Goal: Transaction & Acquisition: Purchase product/service

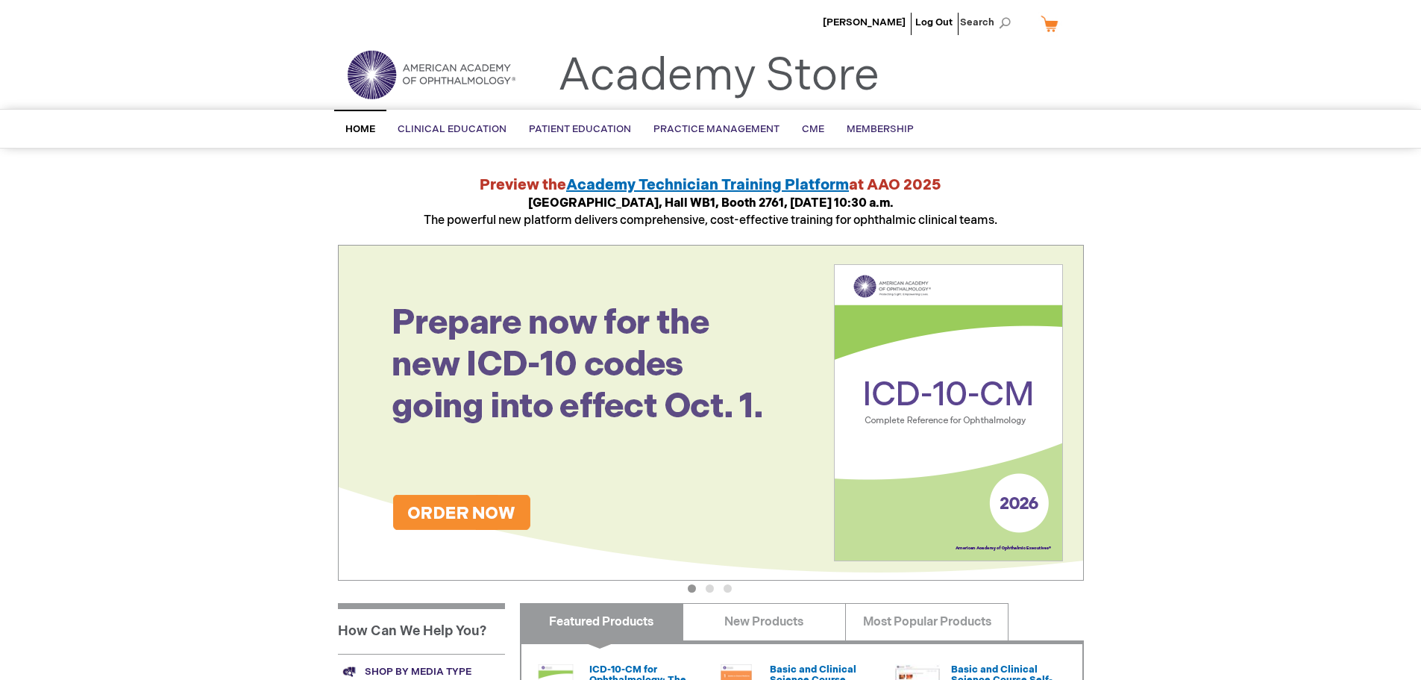
click at [1055, 20] on link "My Cart" at bounding box center [1056, 23] width 36 height 26
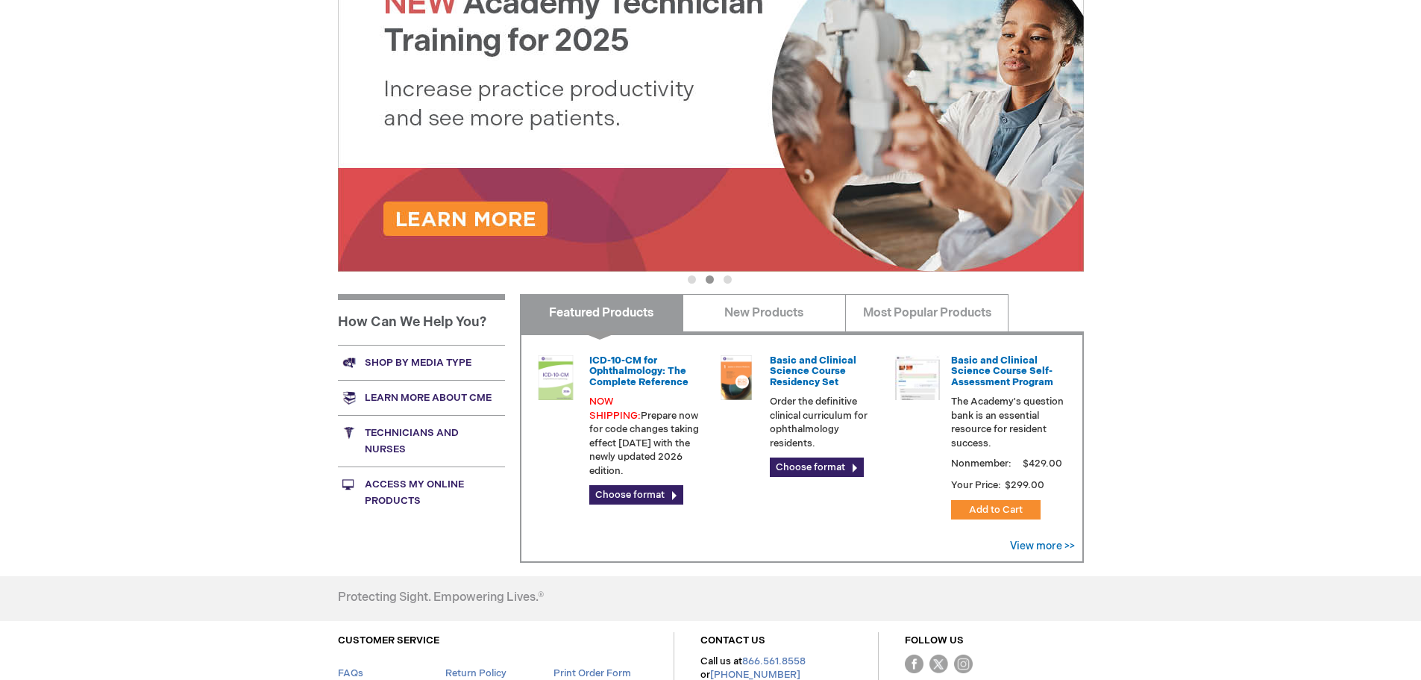
scroll to position [224, 0]
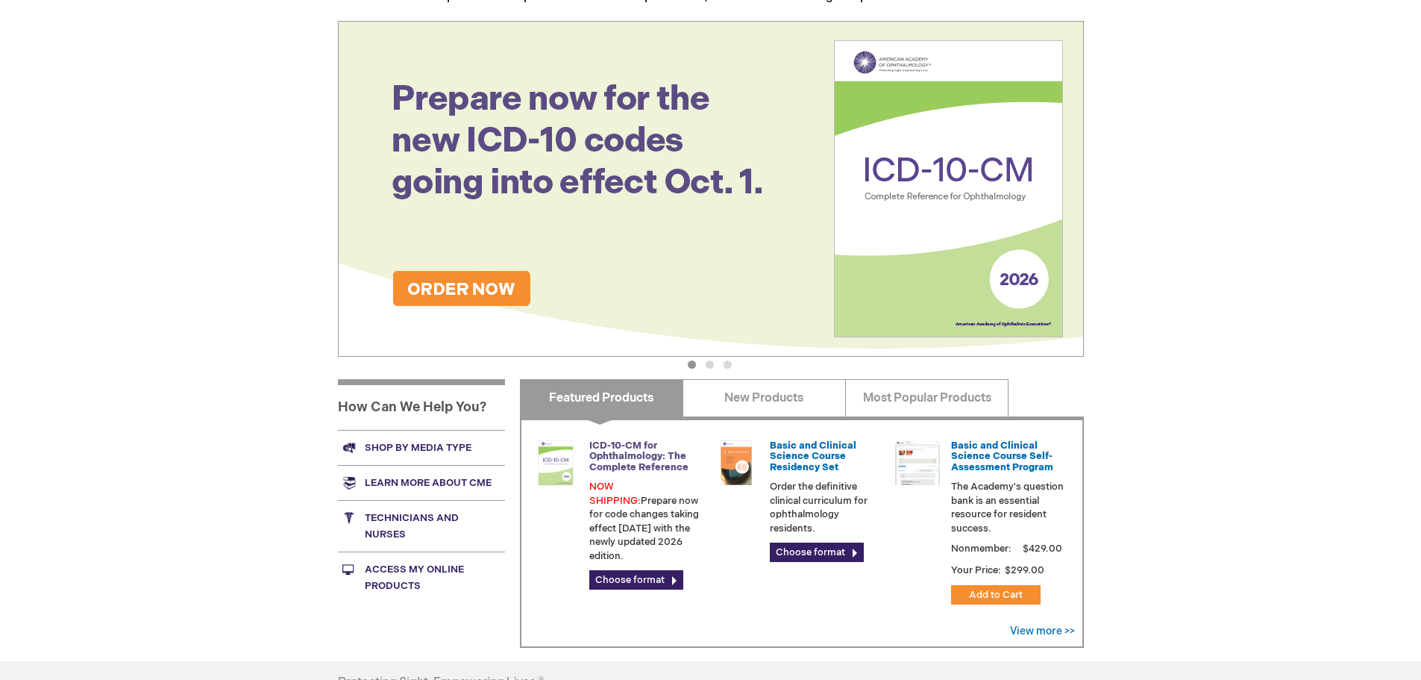
click at [614, 458] on link "ICD-10-CM for Ophthalmology: The Complete Reference" at bounding box center [638, 456] width 99 height 34
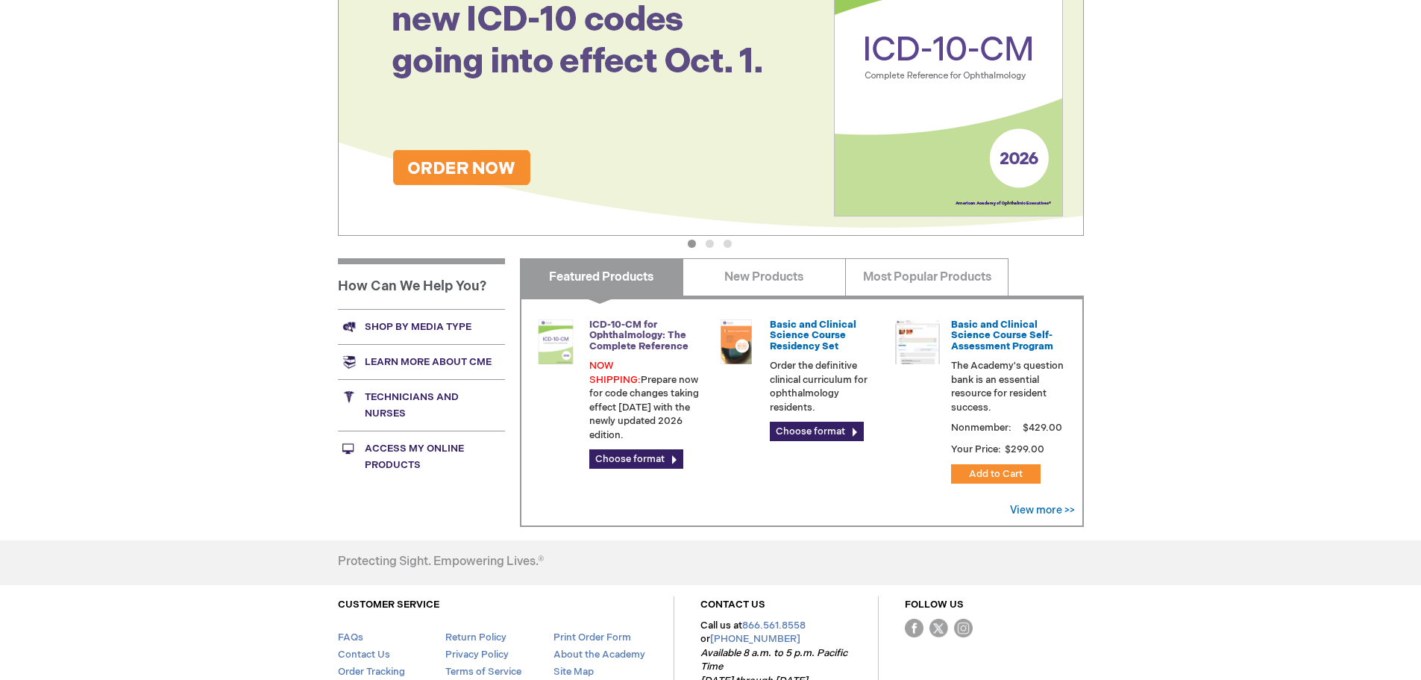
scroll to position [373, 0]
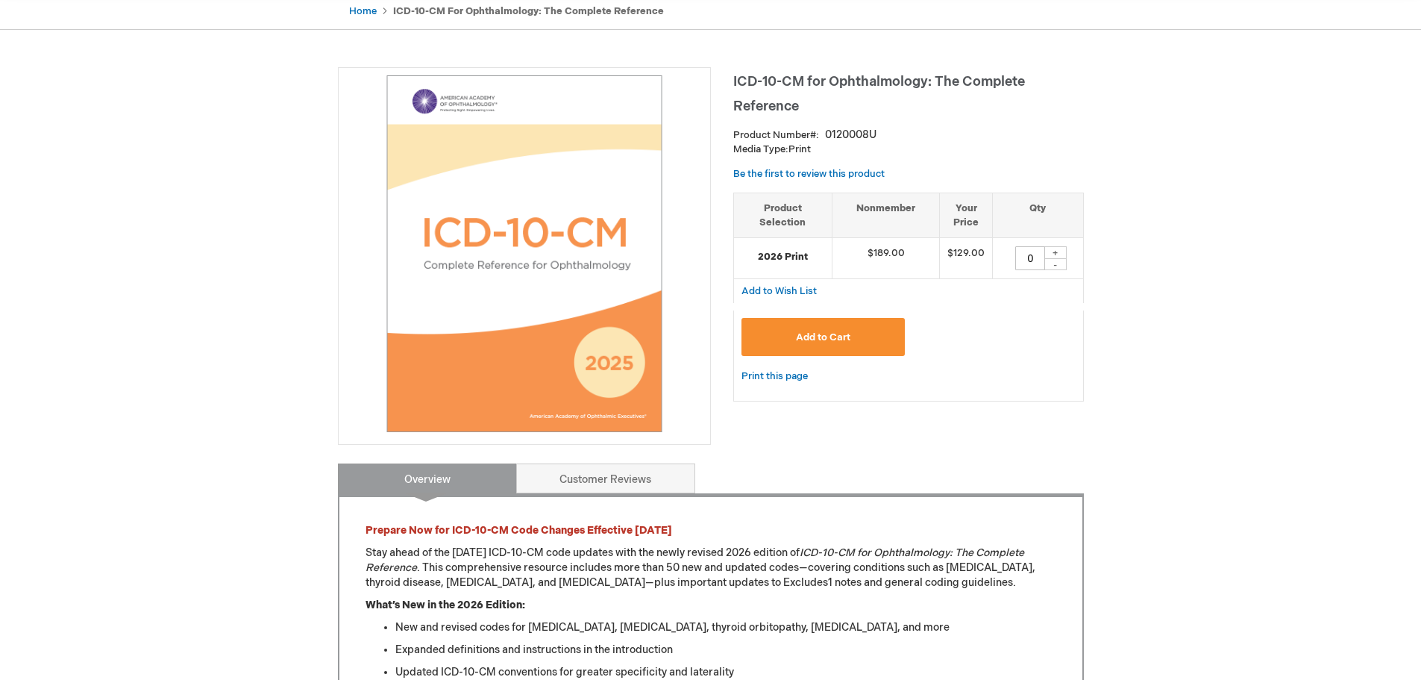
scroll to position [298, 0]
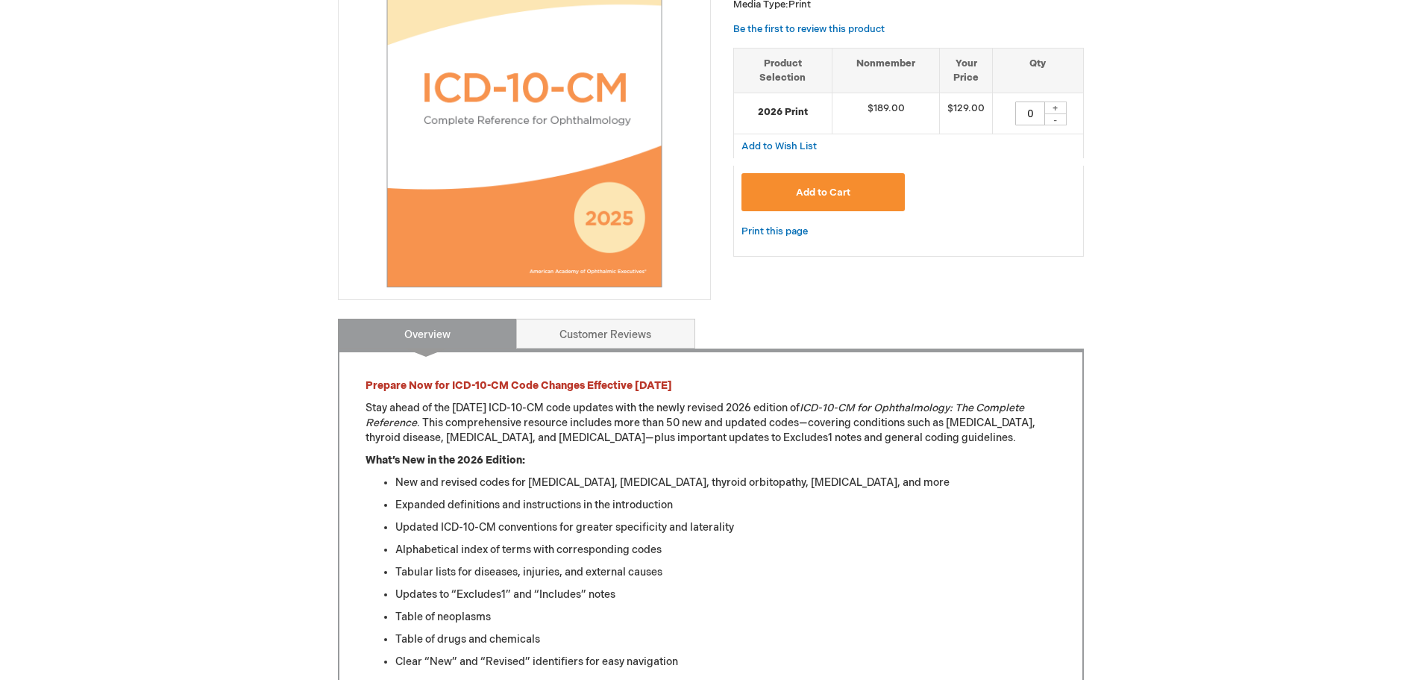
click at [1063, 110] on div "+" at bounding box center [1055, 107] width 22 height 13
type input "1"
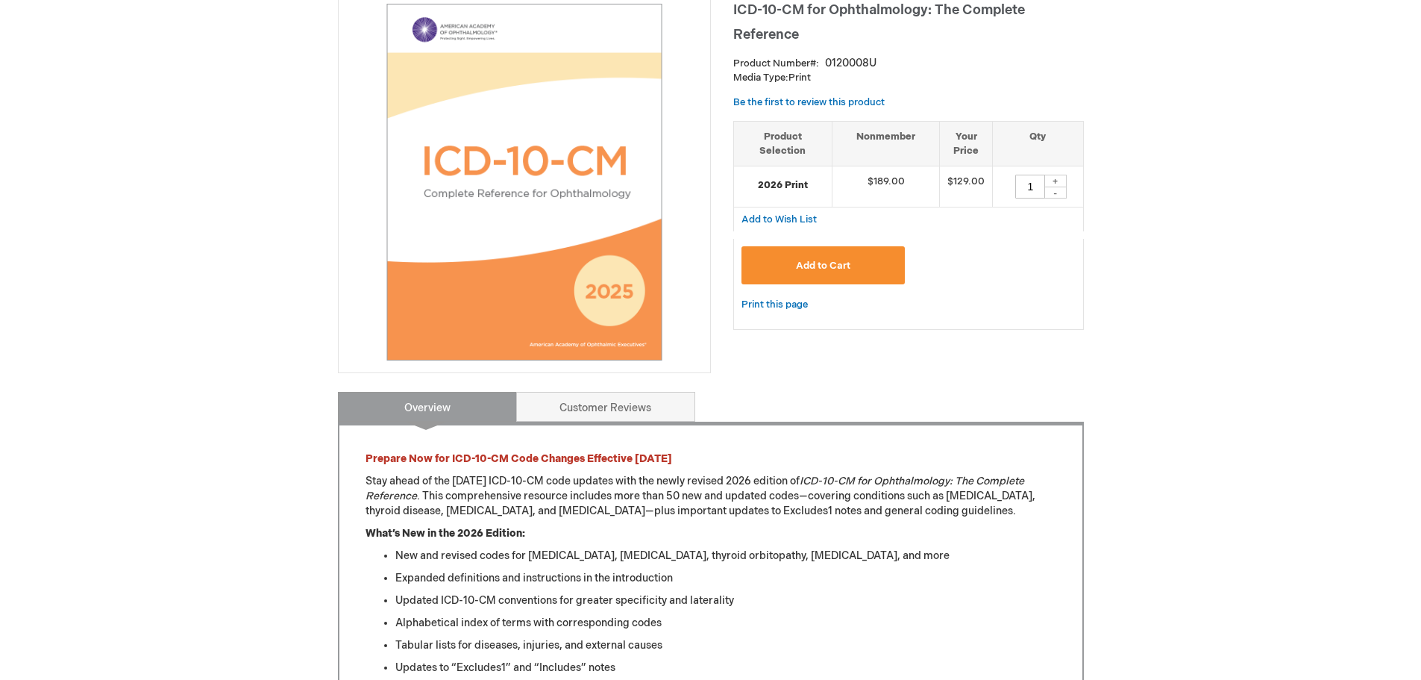
scroll to position [0, 0]
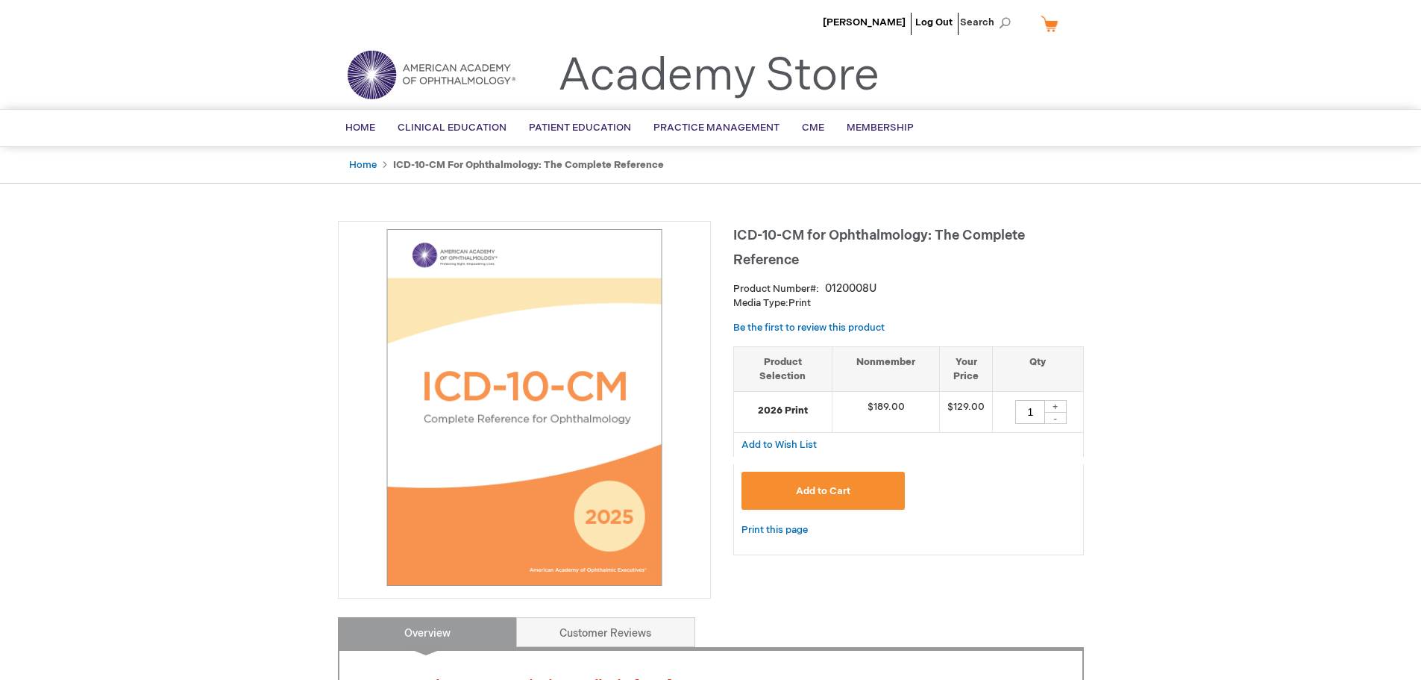
click at [1055, 20] on link "My Cart" at bounding box center [1056, 23] width 36 height 26
click at [835, 497] on span "Add to Cart" at bounding box center [823, 491] width 54 height 12
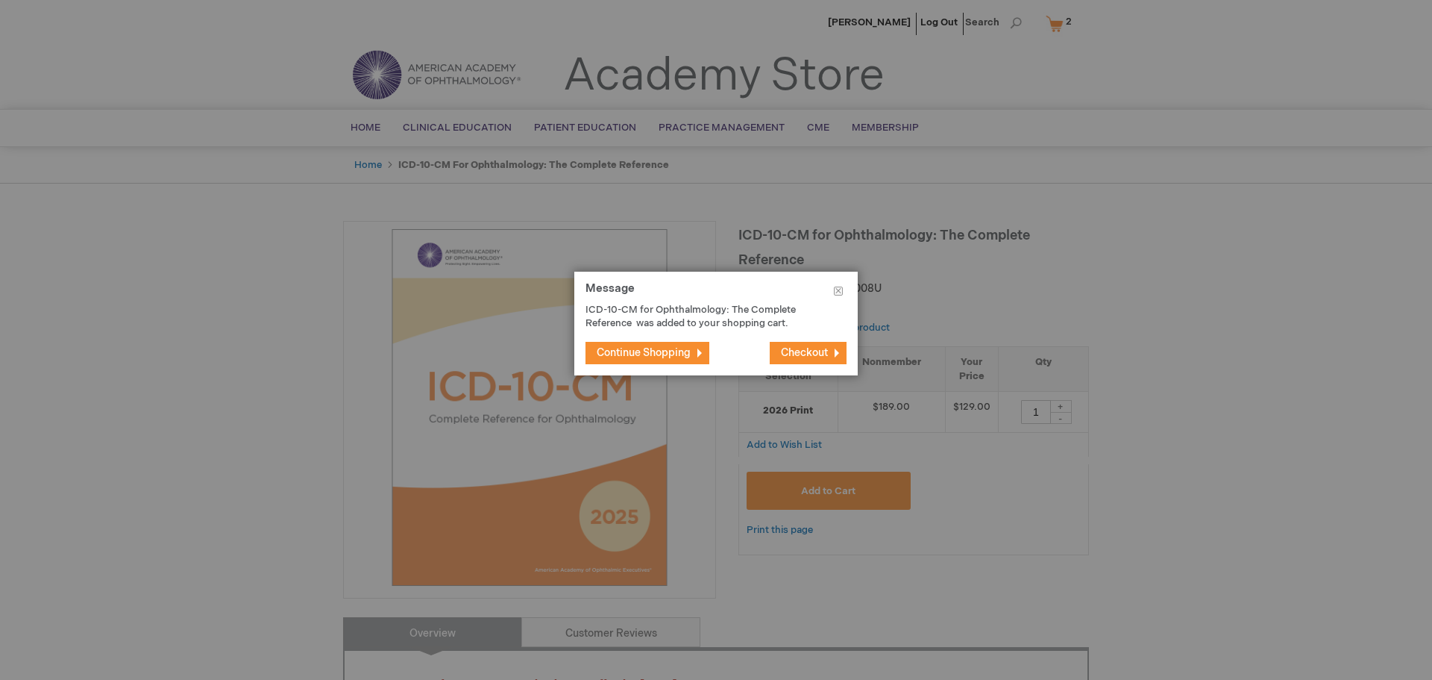
click at [693, 354] on button "Continue Shopping" at bounding box center [648, 353] width 124 height 22
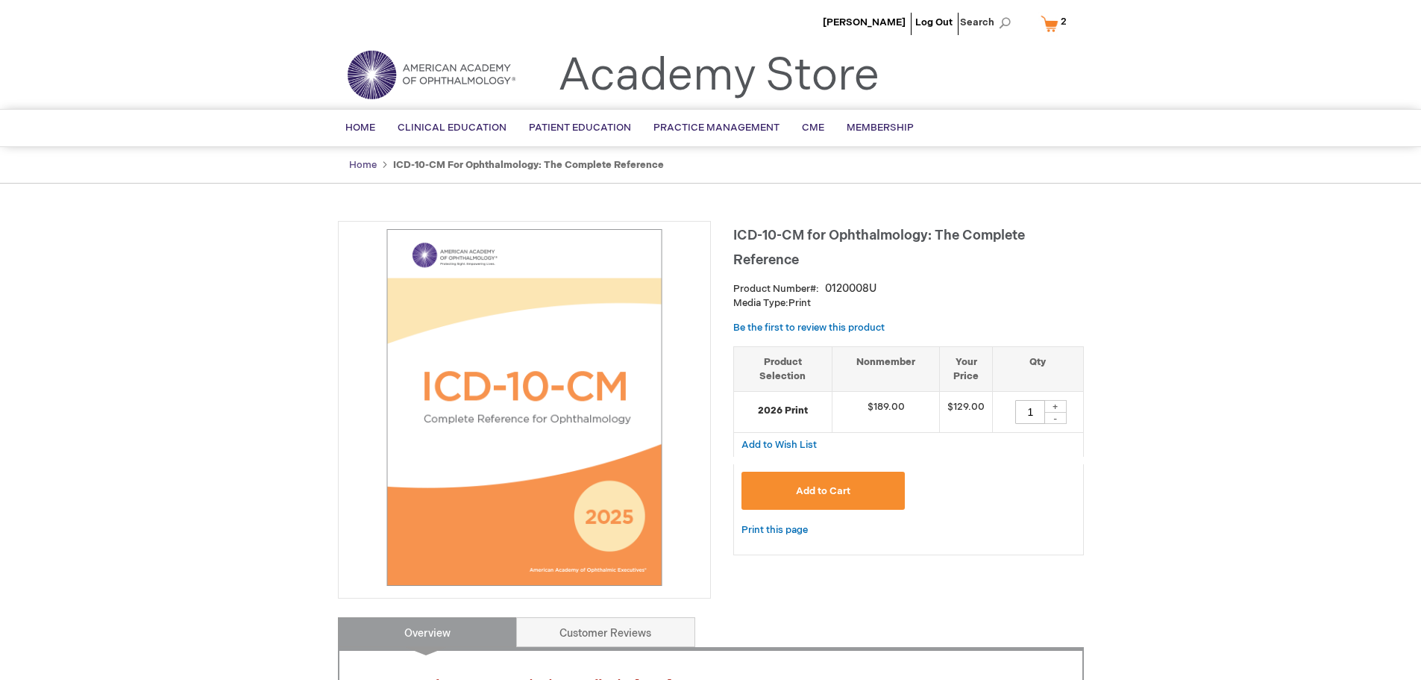
click at [357, 167] on link "Home" at bounding box center [363, 165] width 28 height 12
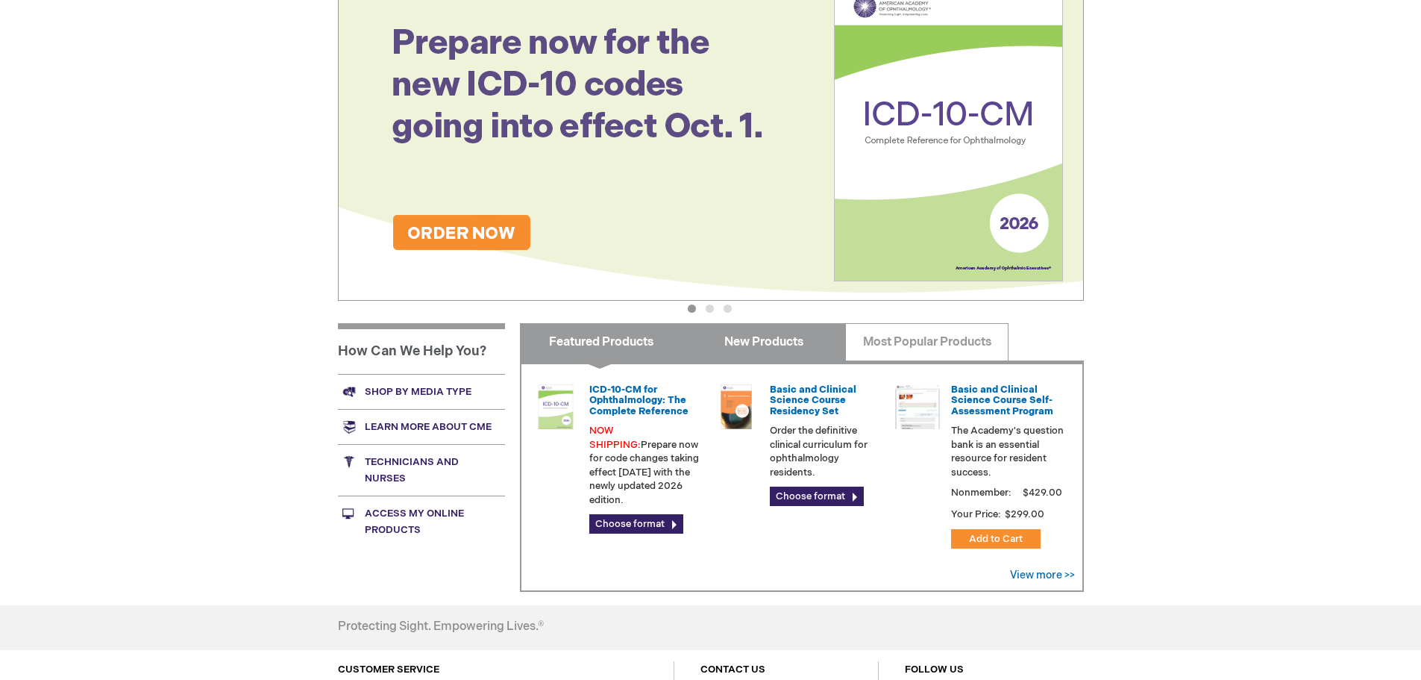
scroll to position [298, 0]
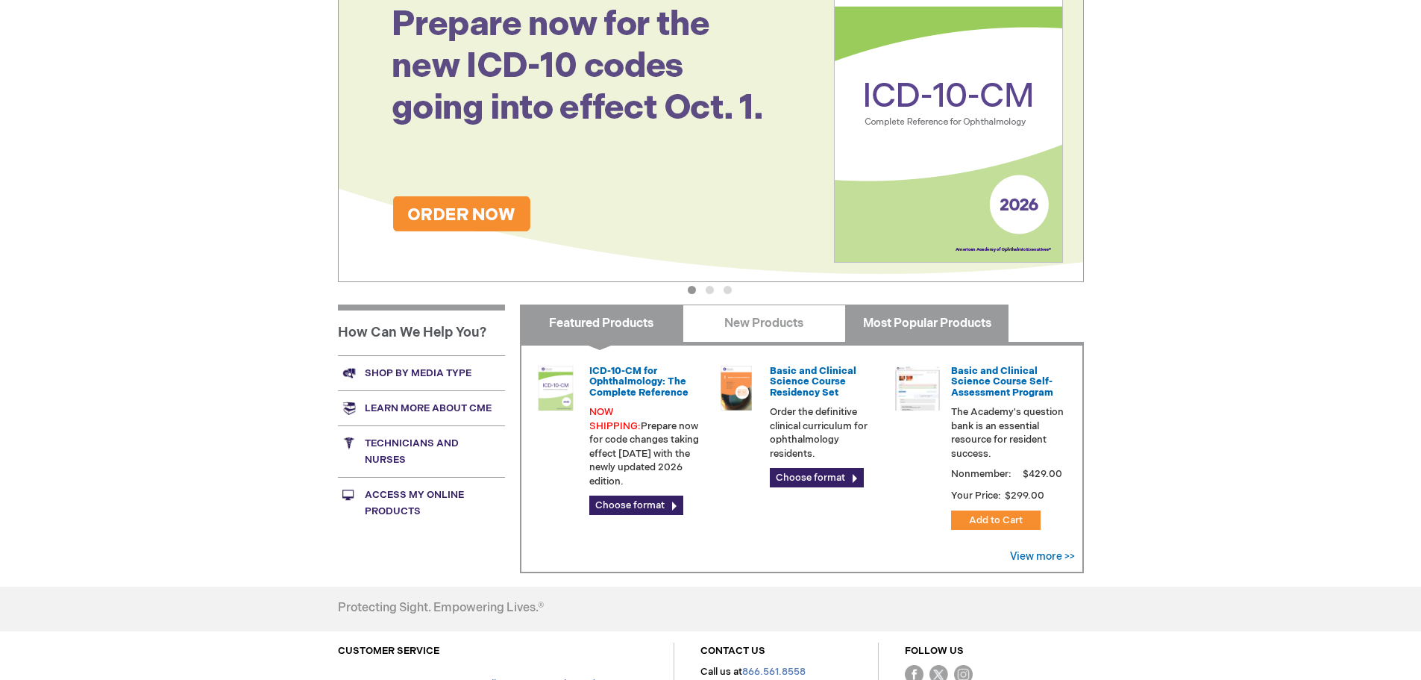
click at [939, 322] on link "Most Popular Products" at bounding box center [926, 322] width 163 height 37
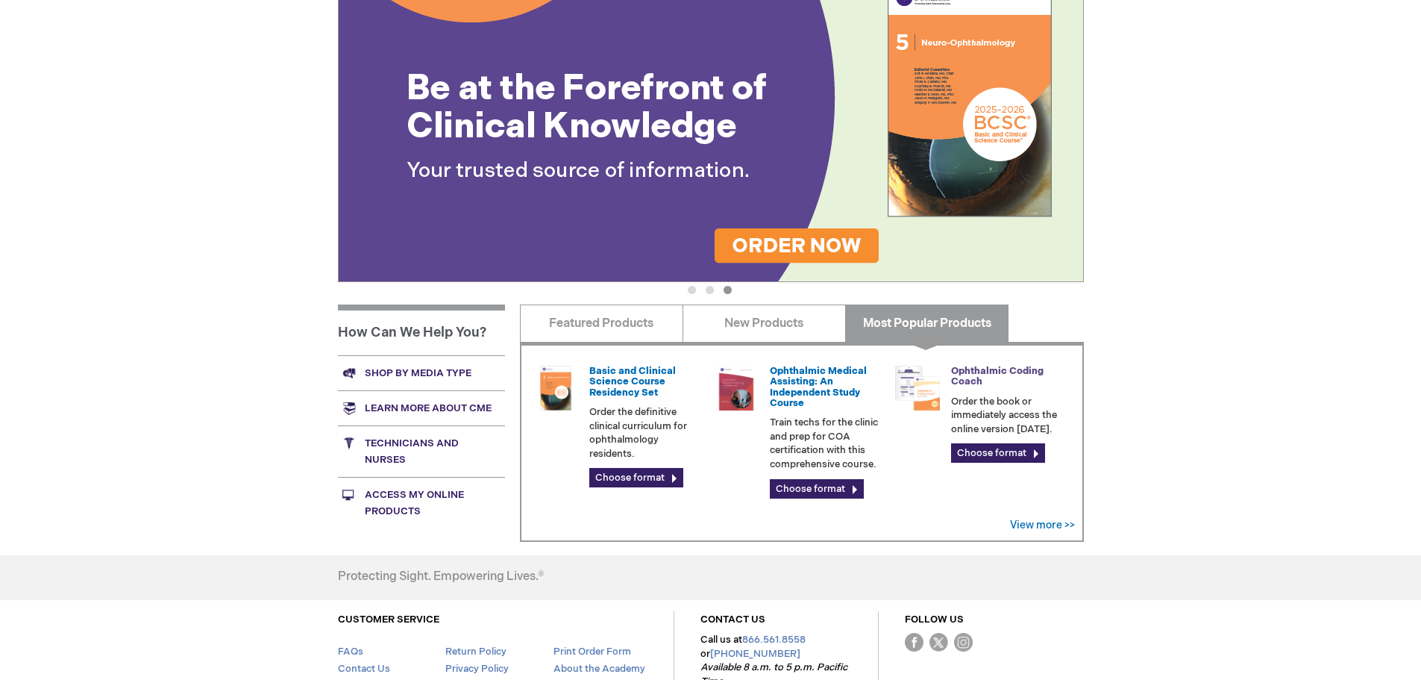
click at [964, 368] on link "Ophthalmic Coding Coach" at bounding box center [997, 376] width 92 height 22
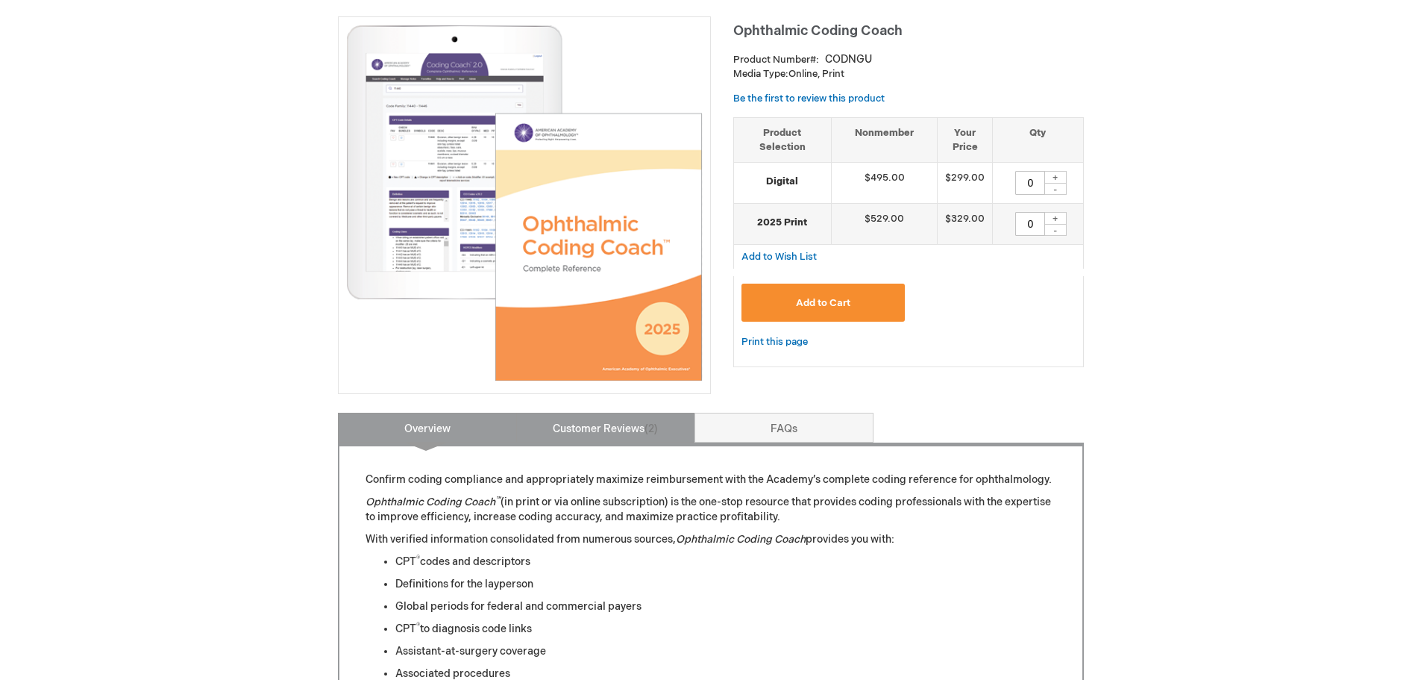
scroll to position [298, 0]
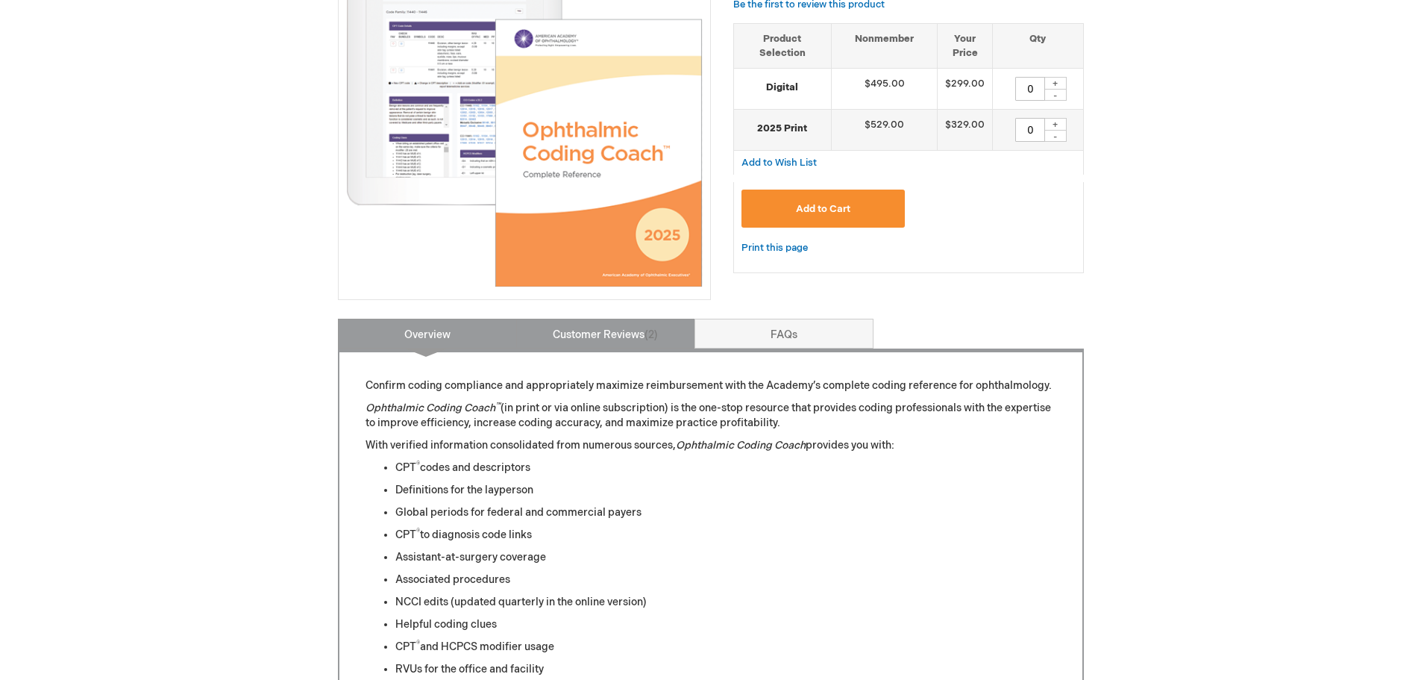
click at [633, 336] on link "Customer Reviews 2" at bounding box center [605, 334] width 179 height 30
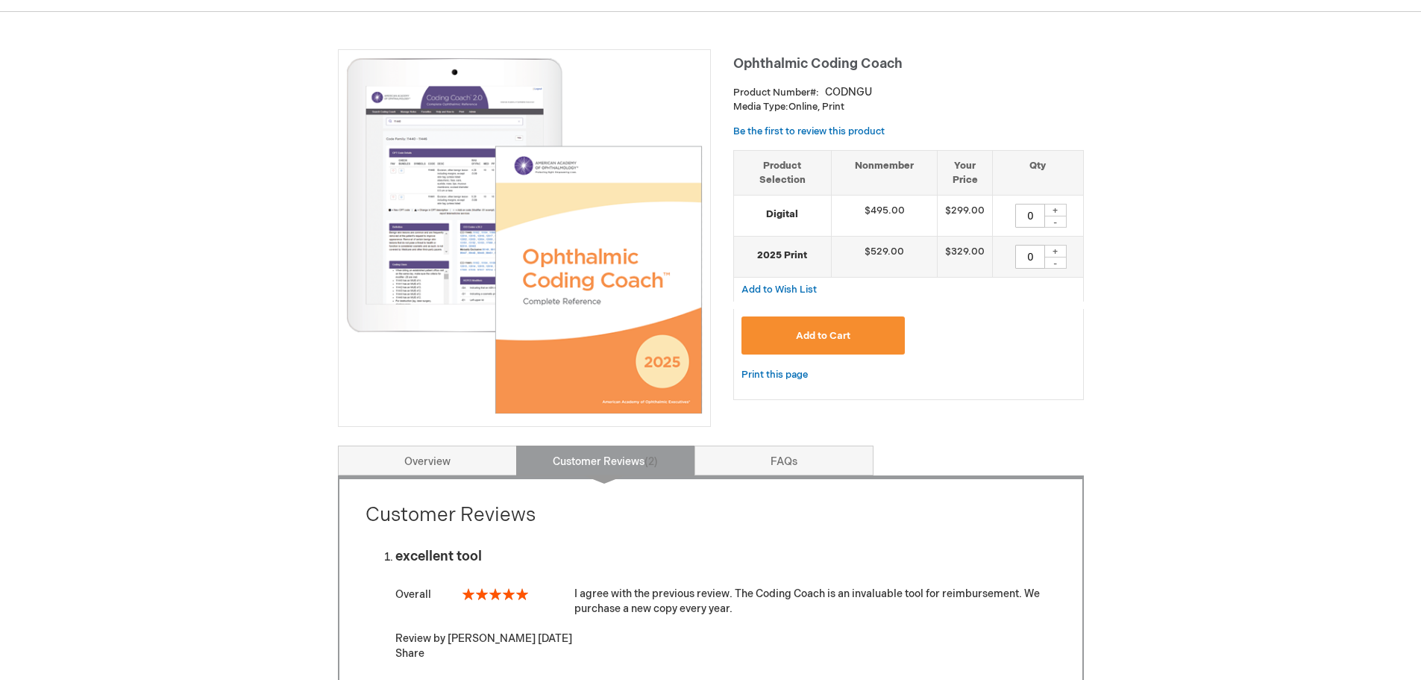
scroll to position [169, 0]
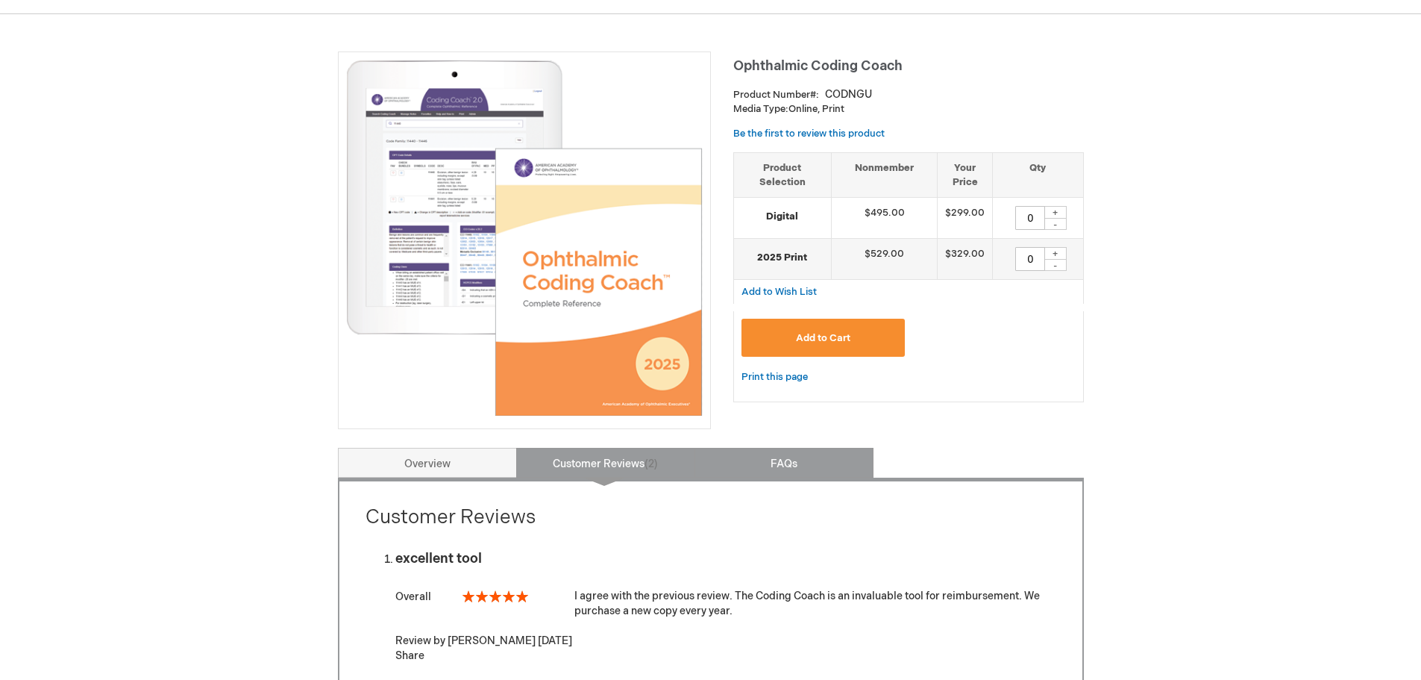
click at [735, 464] on link "FAQs" at bounding box center [783, 463] width 179 height 30
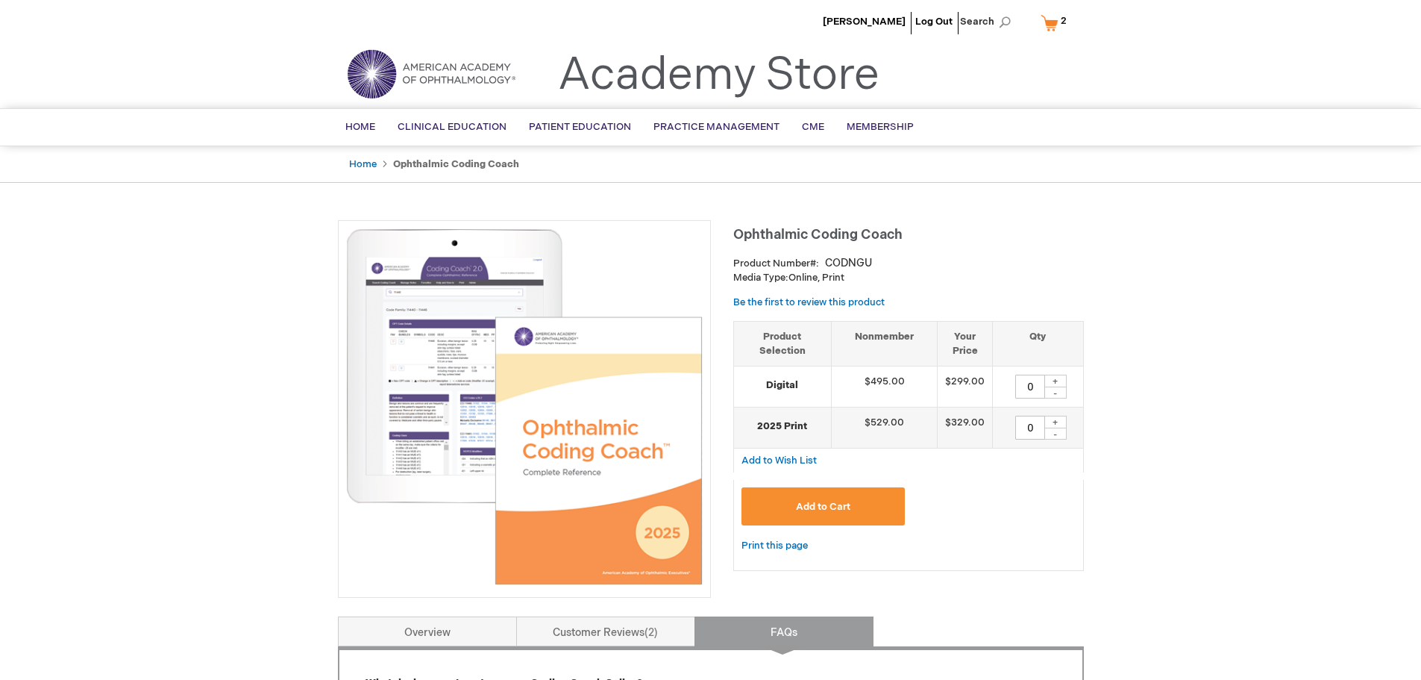
scroll to position [0, 0]
click at [370, 174] on ul "Home Ophthalmic Coding Coach" at bounding box center [711, 165] width 746 height 37
click at [370, 168] on link "Home" at bounding box center [363, 165] width 28 height 12
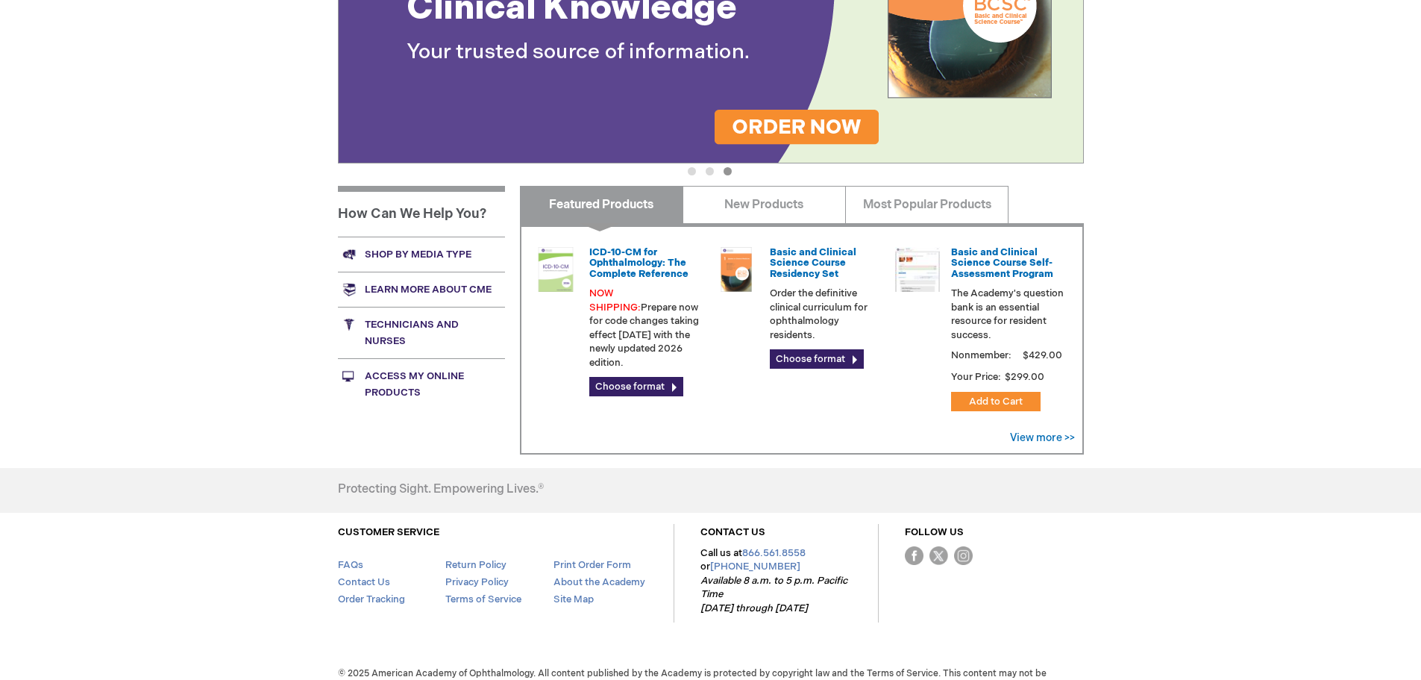
scroll to position [442, 0]
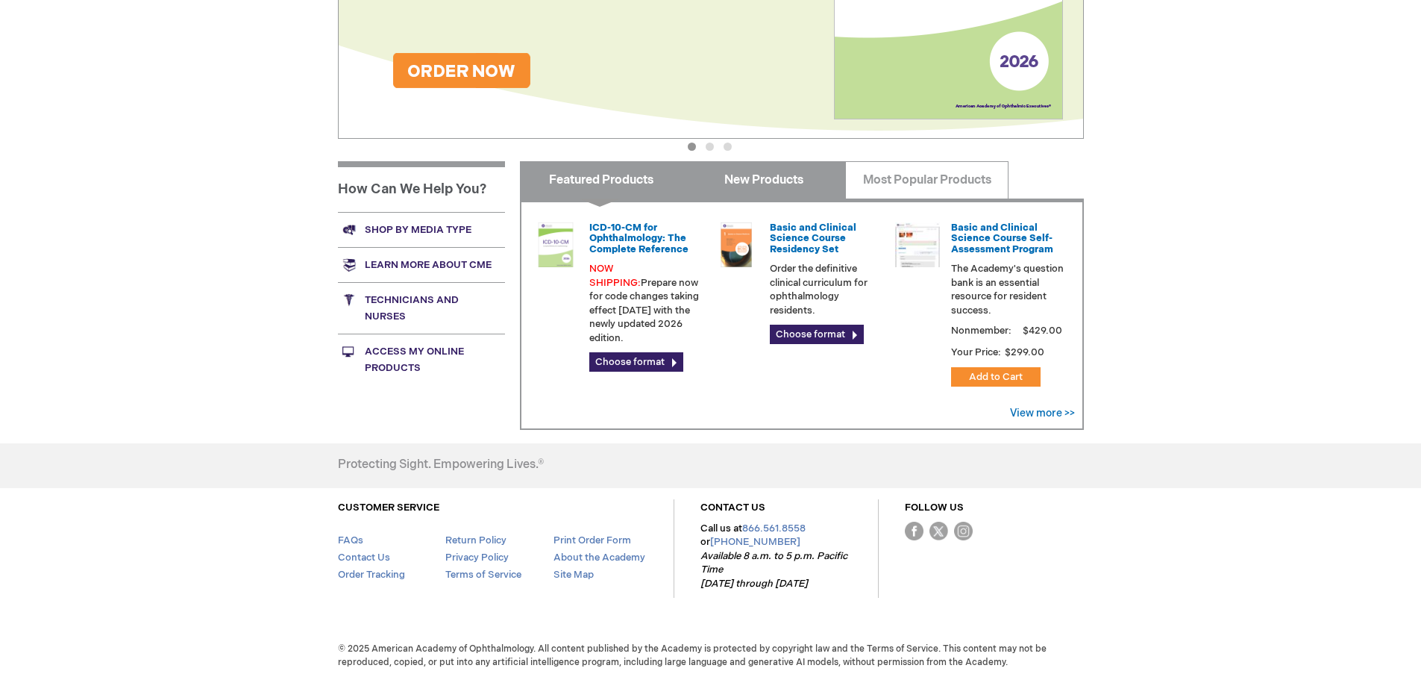
click at [786, 180] on link "New Products" at bounding box center [764, 179] width 163 height 37
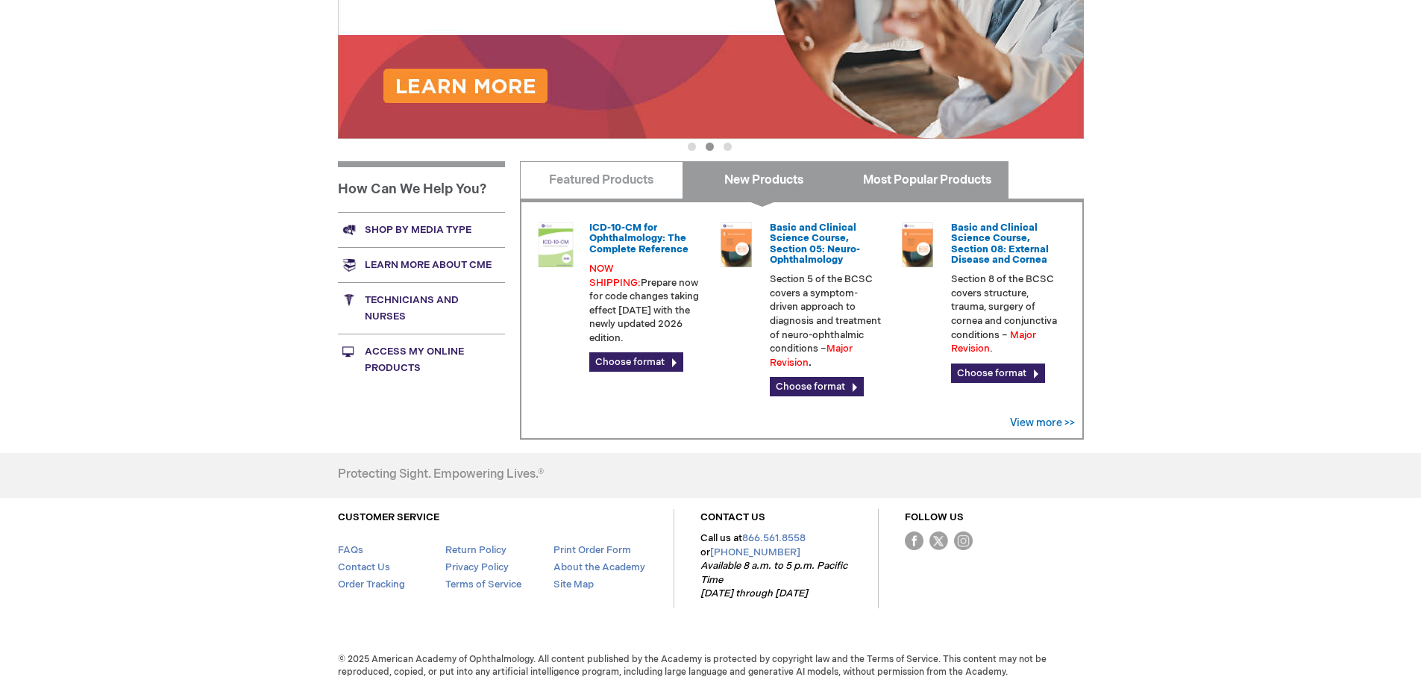
click at [882, 175] on link "Most Popular Products" at bounding box center [926, 179] width 163 height 37
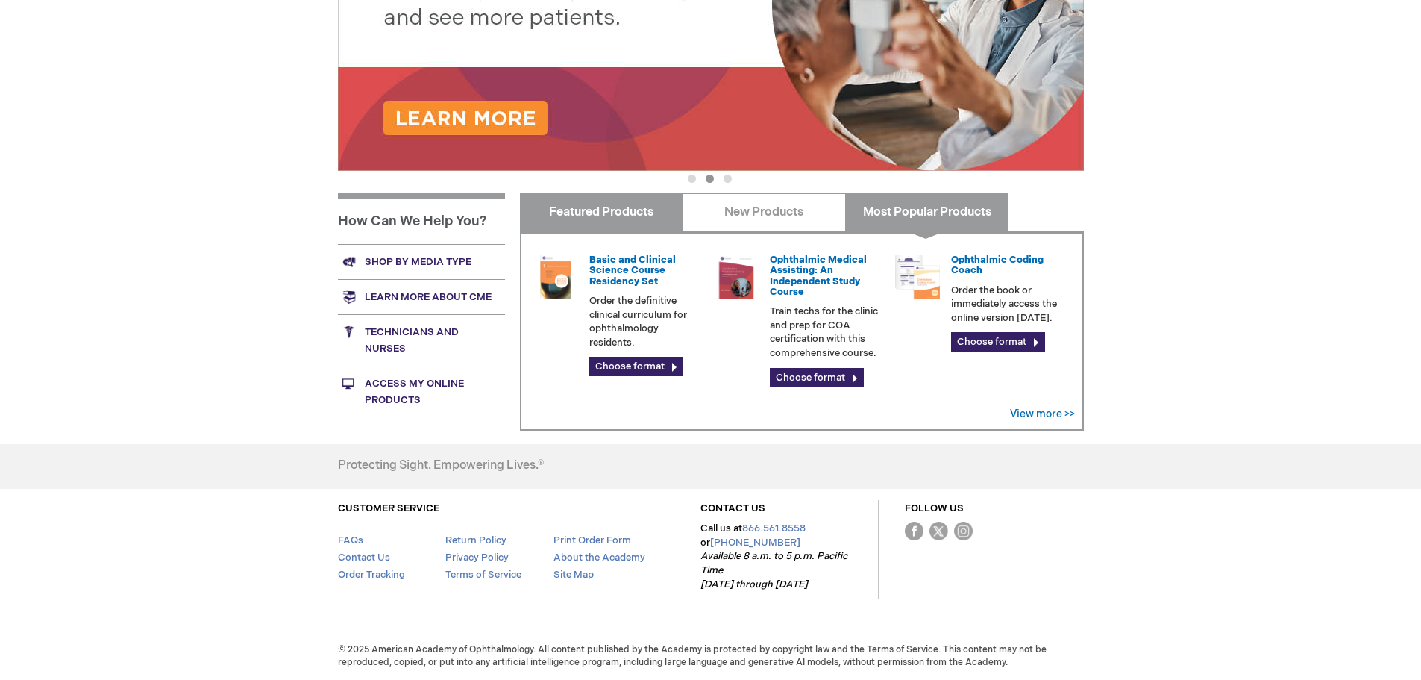
click at [589, 216] on link "Featured Products" at bounding box center [601, 211] width 163 height 37
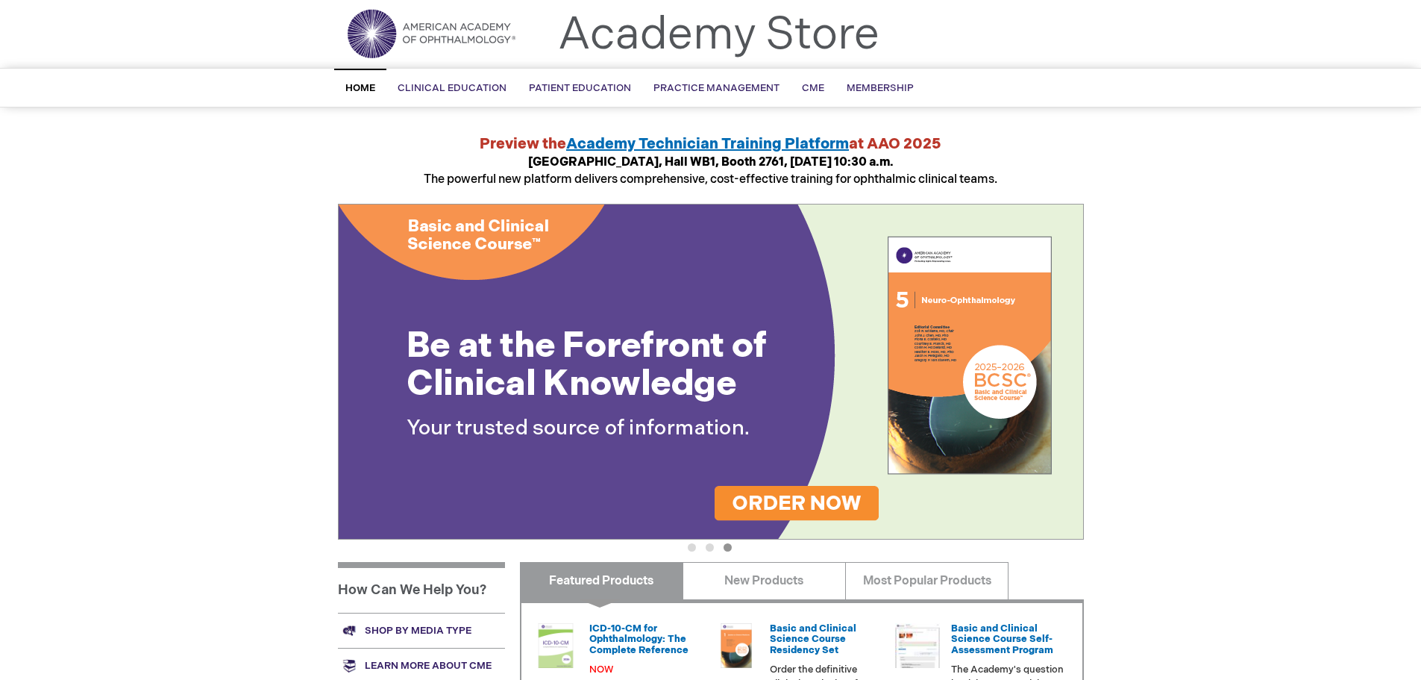
scroll to position [0, 0]
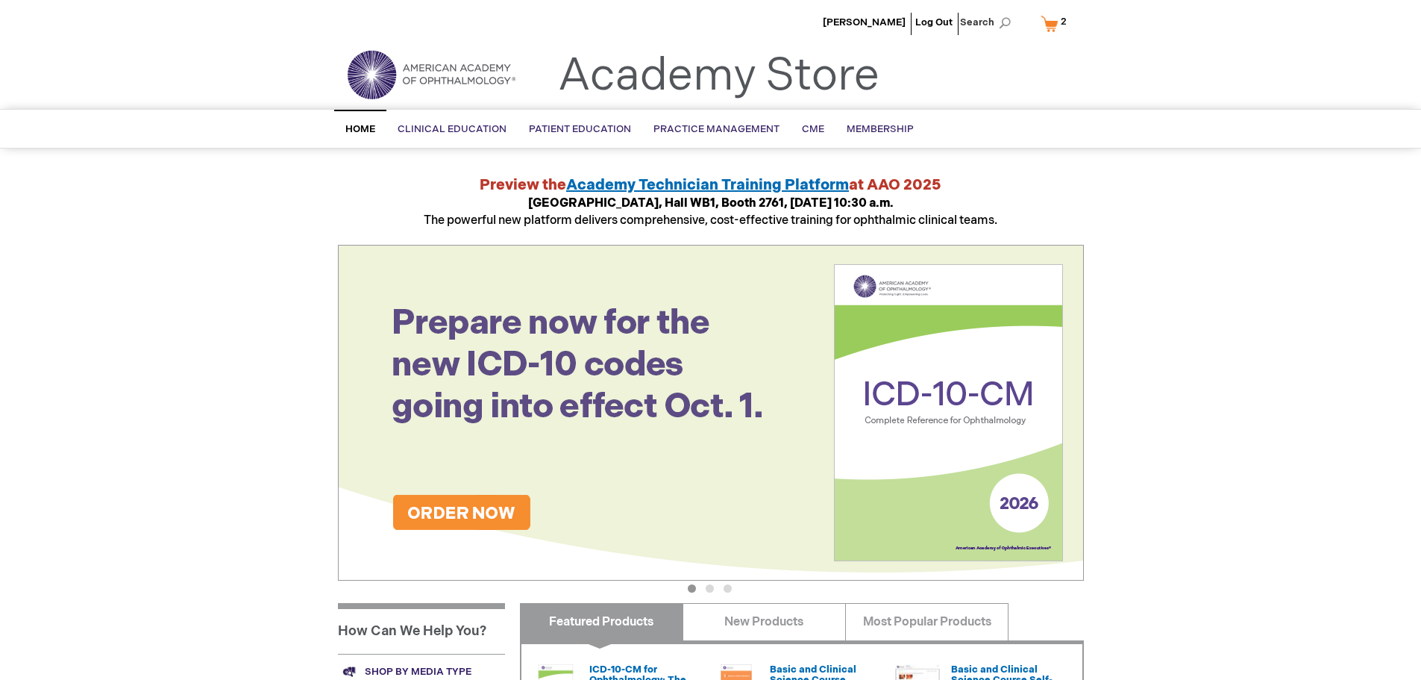
click at [1060, 16] on span "2 2 items" at bounding box center [1063, 22] width 10 height 18
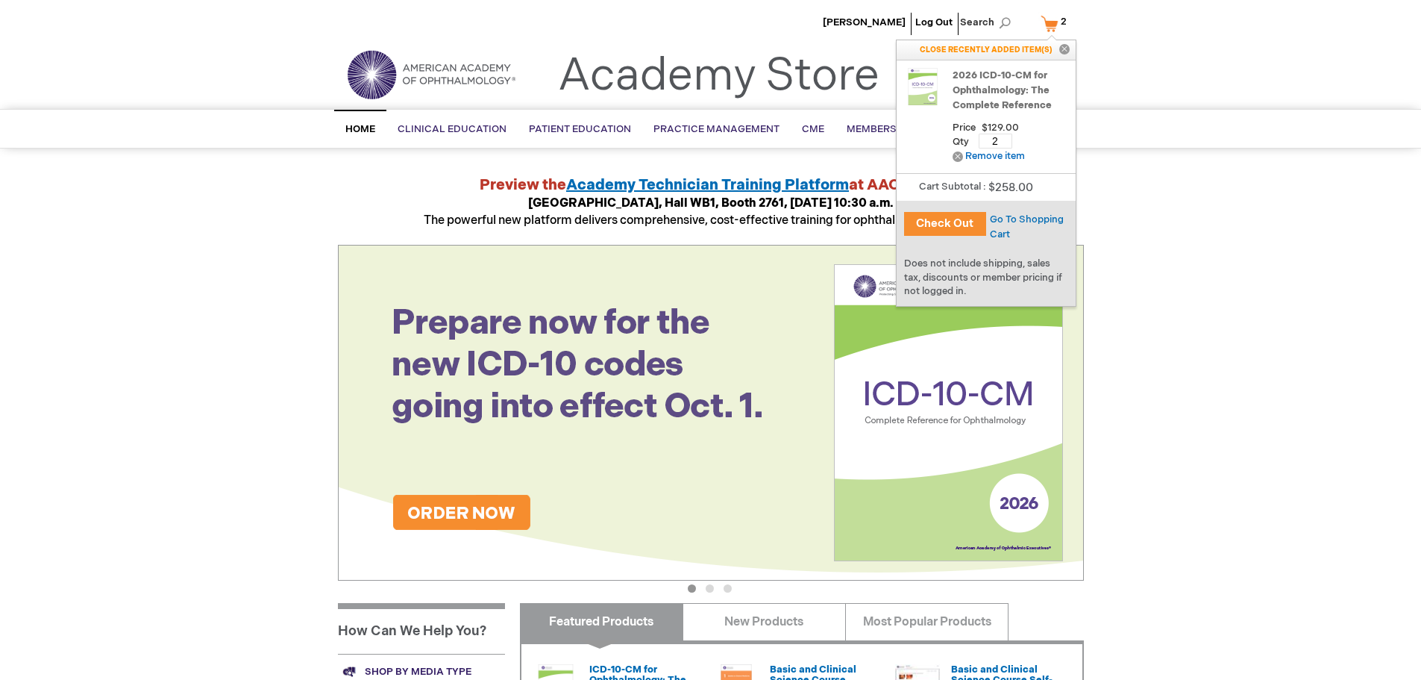
click at [1014, 83] on link "2026 ICD-10-CM for Ophthalmology: The Complete Reference" at bounding box center [1011, 90] width 116 height 45
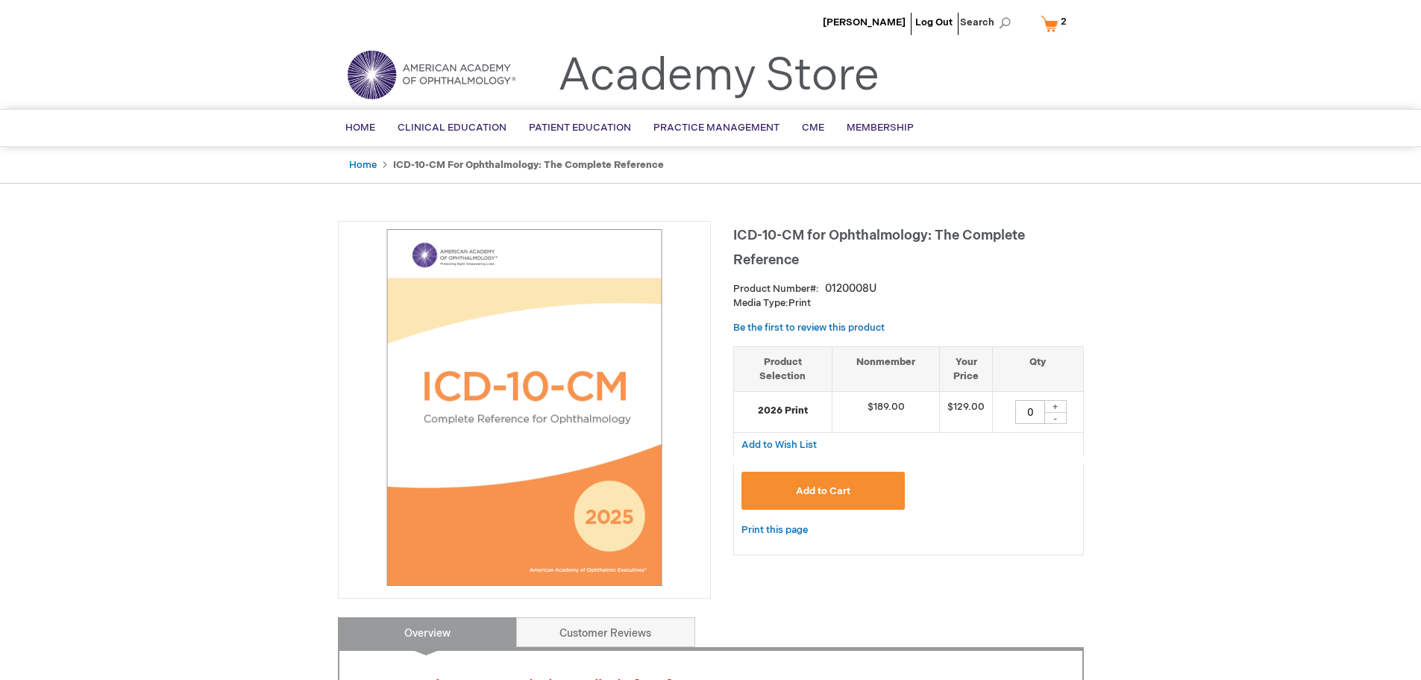
click at [1058, 23] on span "2 2 items" at bounding box center [1063, 22] width 10 height 18
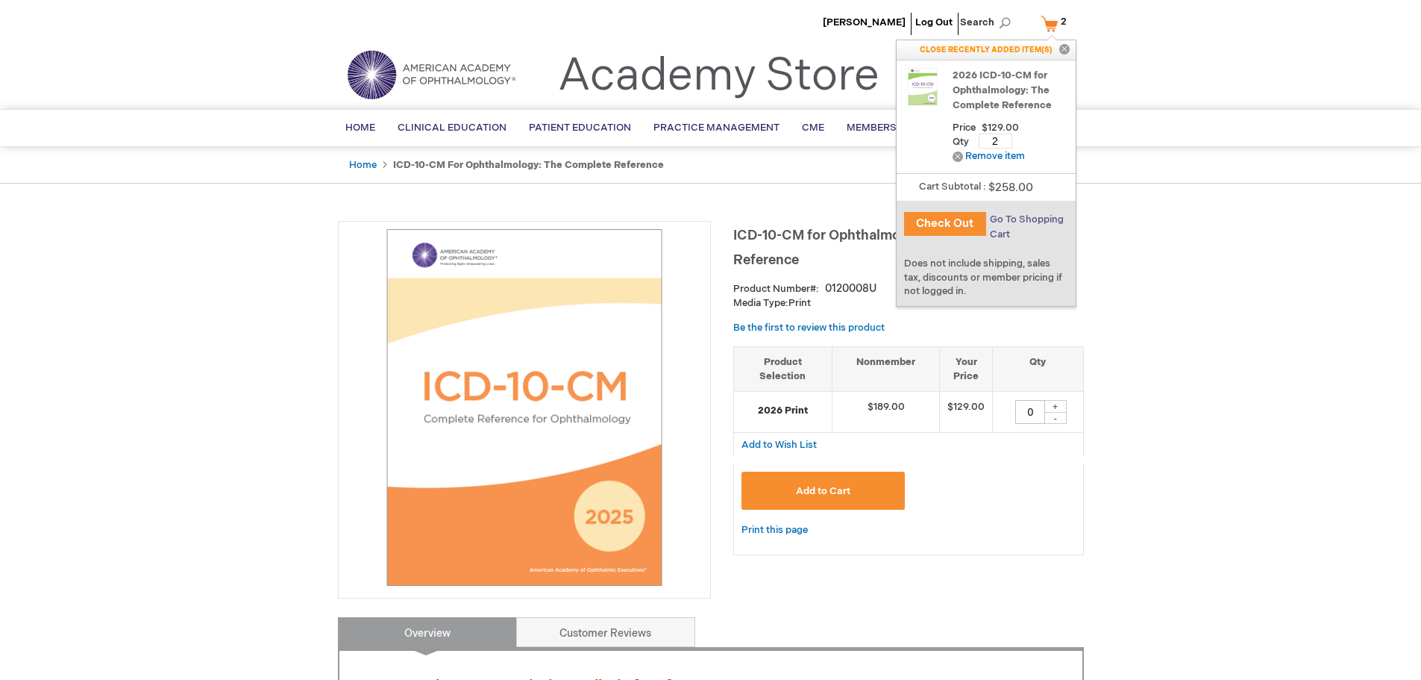
click at [1018, 219] on span "Go To Shopping Cart" at bounding box center [1027, 226] width 74 height 27
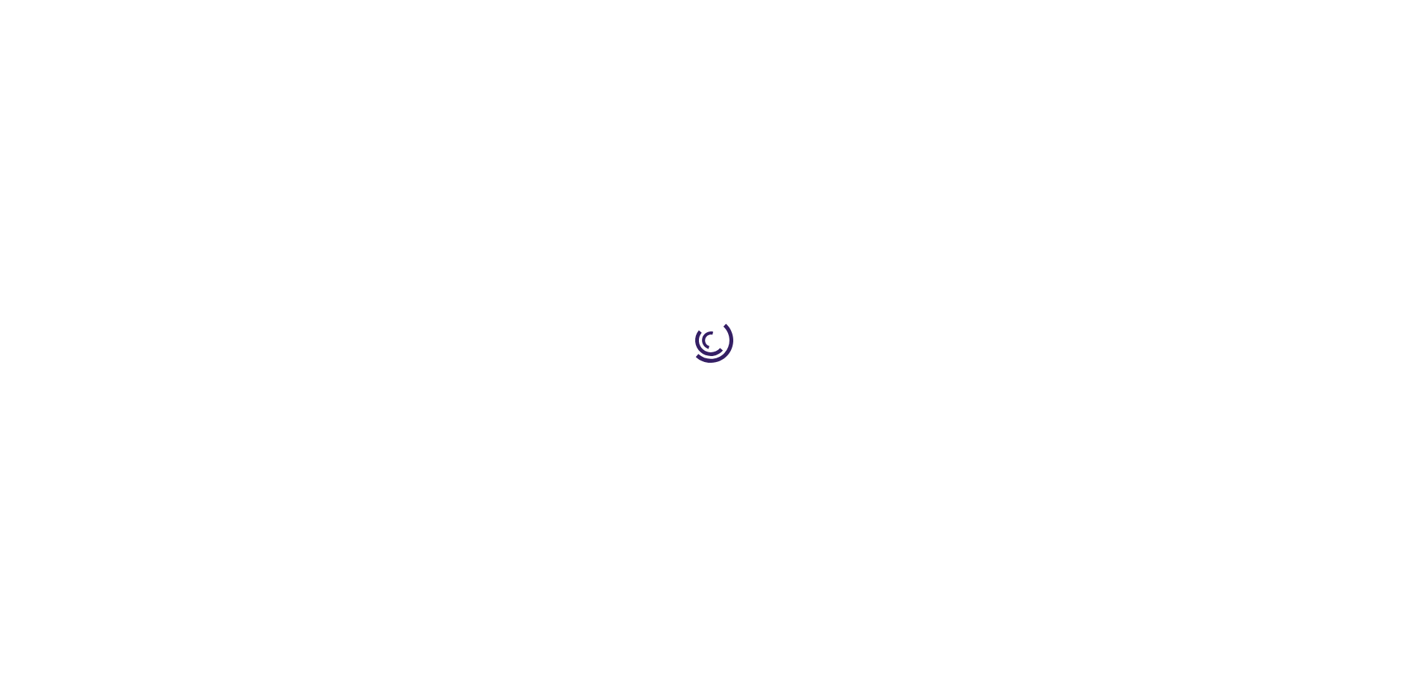
select select "US"
select select "58"
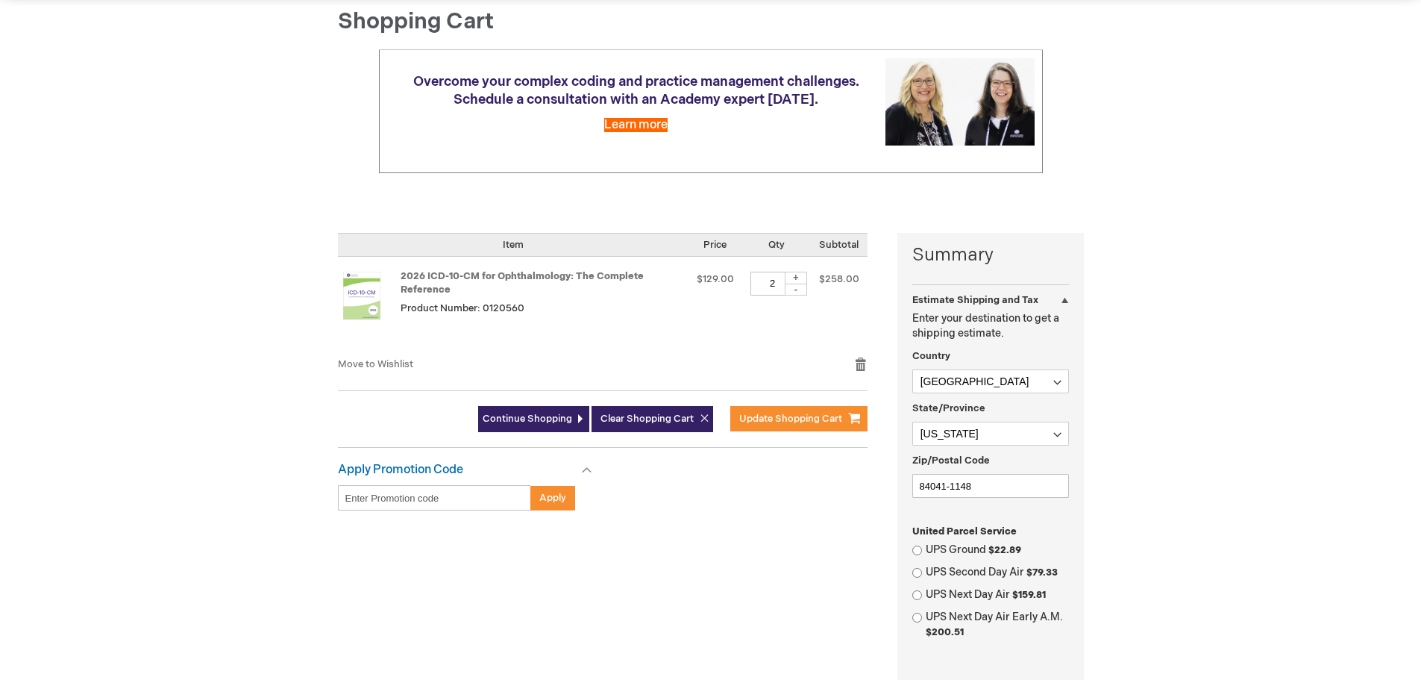
scroll to position [149, 0]
click at [798, 291] on div "-" at bounding box center [796, 289] width 22 height 12
type input "1"
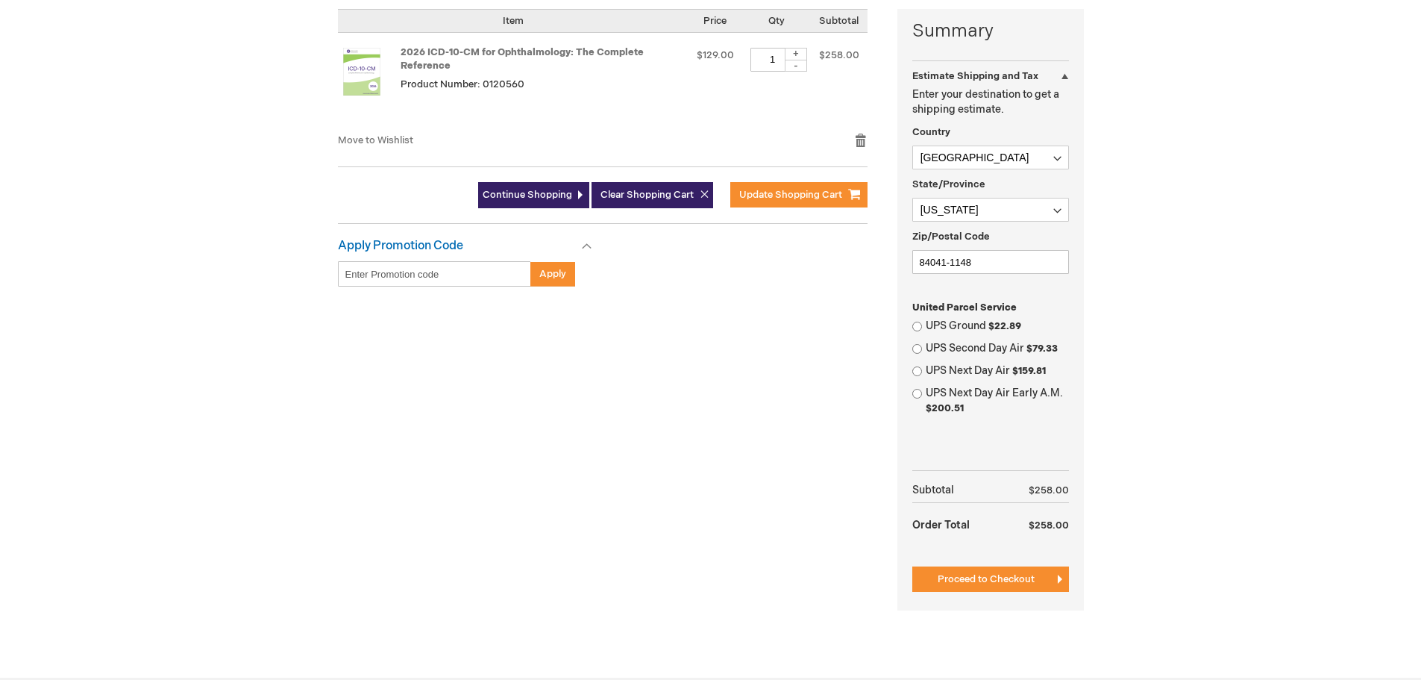
scroll to position [373, 0]
click at [847, 197] on button "Update Shopping Cart" at bounding box center [798, 193] width 137 height 25
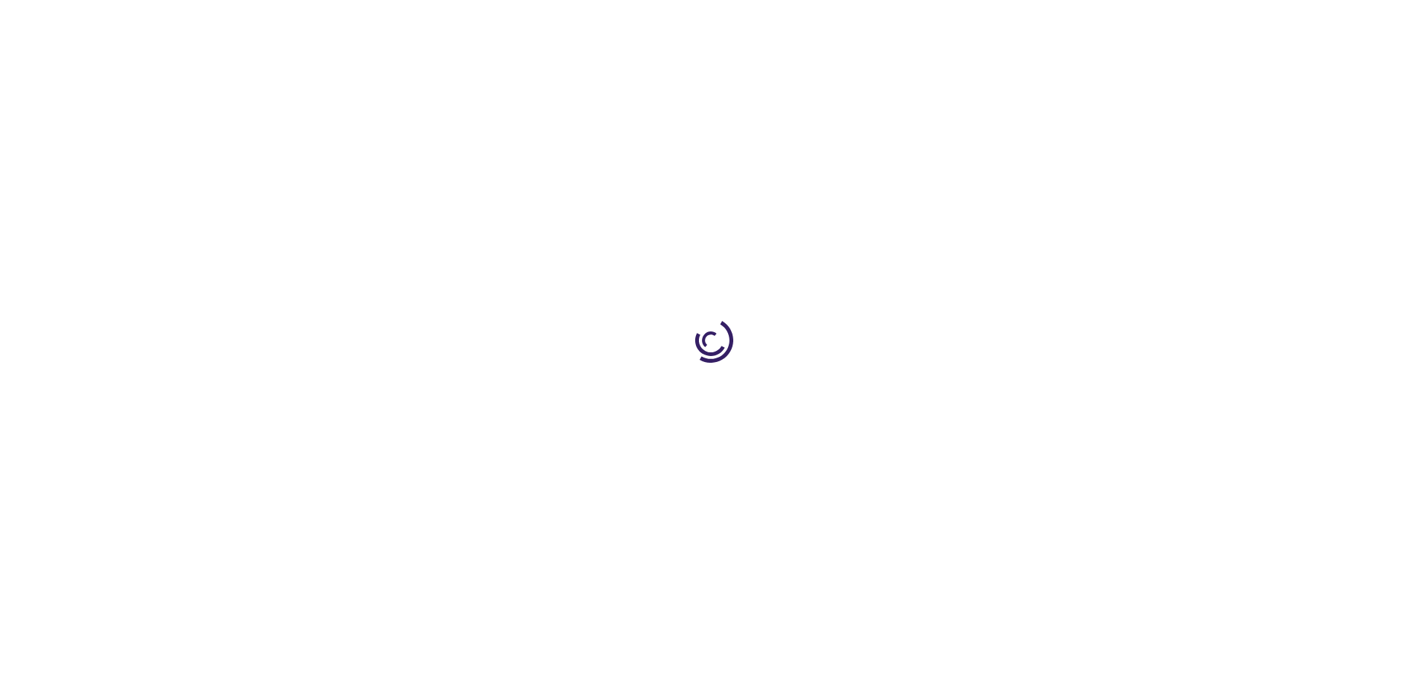
select select "US"
select select "58"
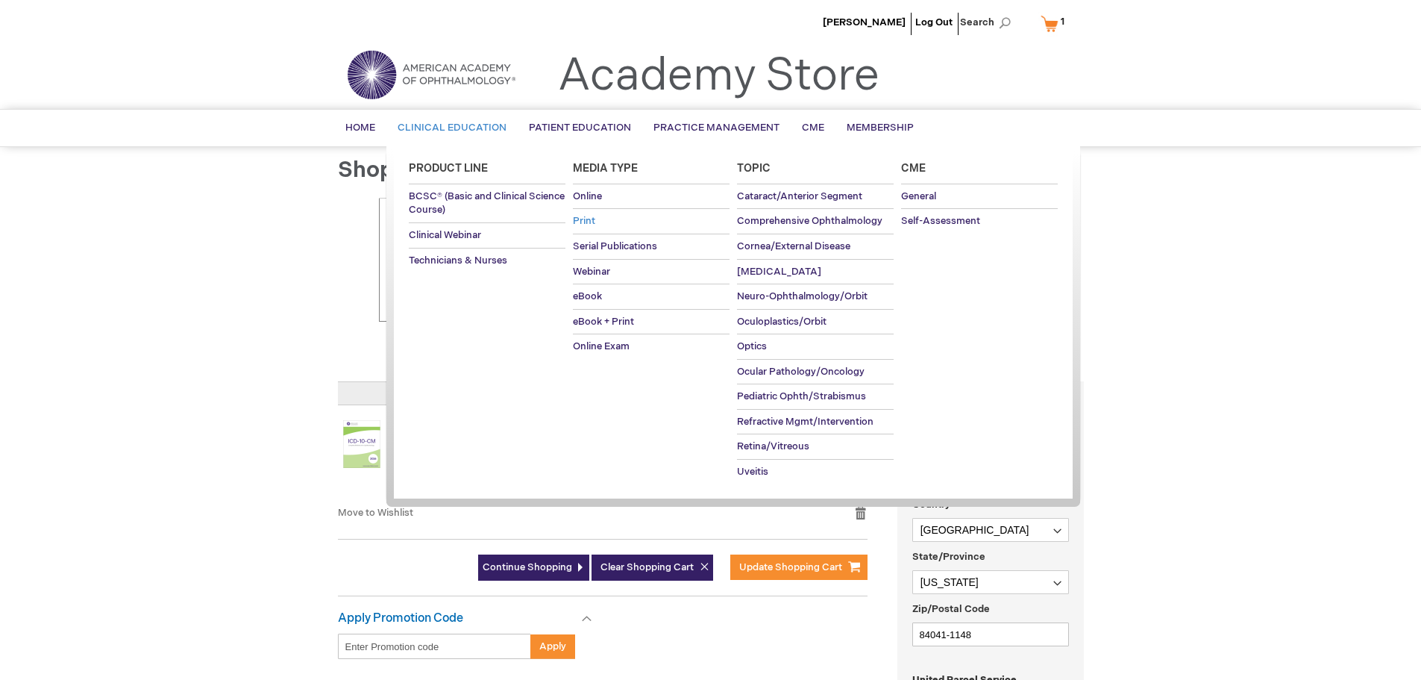
click at [579, 223] on span "Print" at bounding box center [584, 221] width 22 height 12
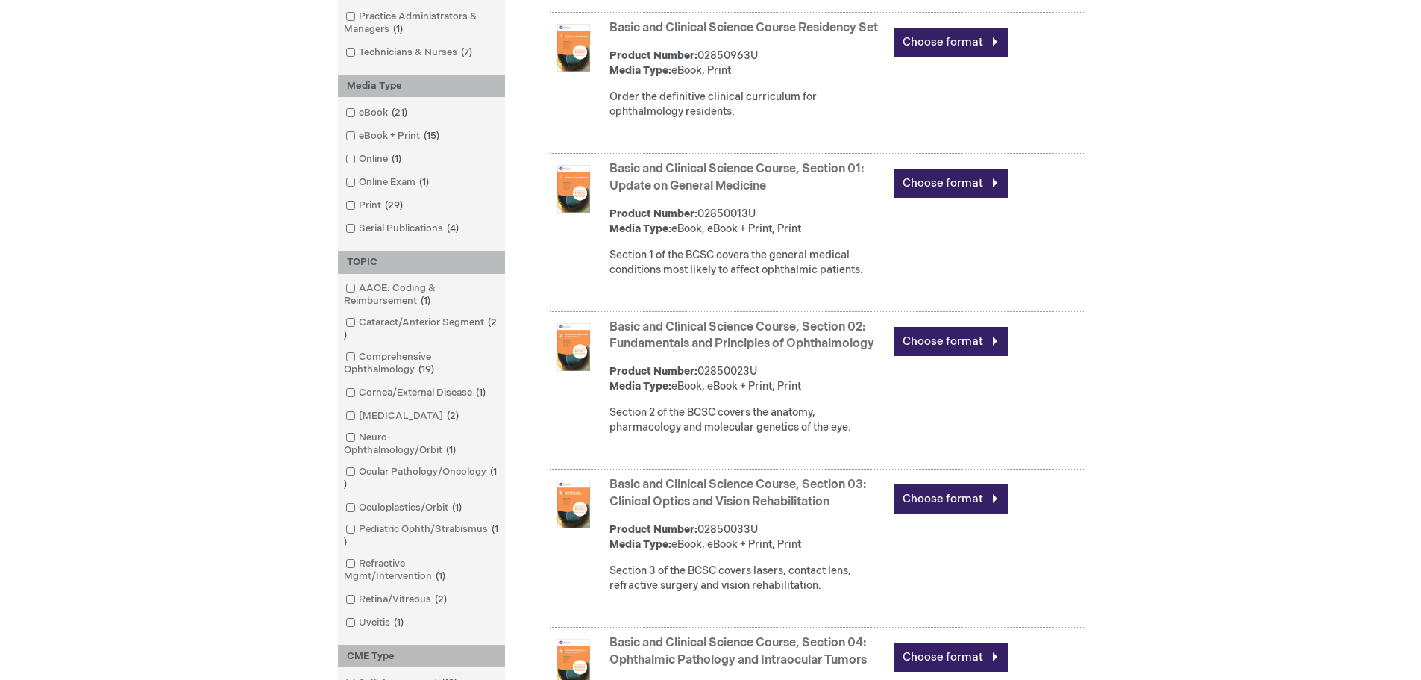
scroll to position [522, 0]
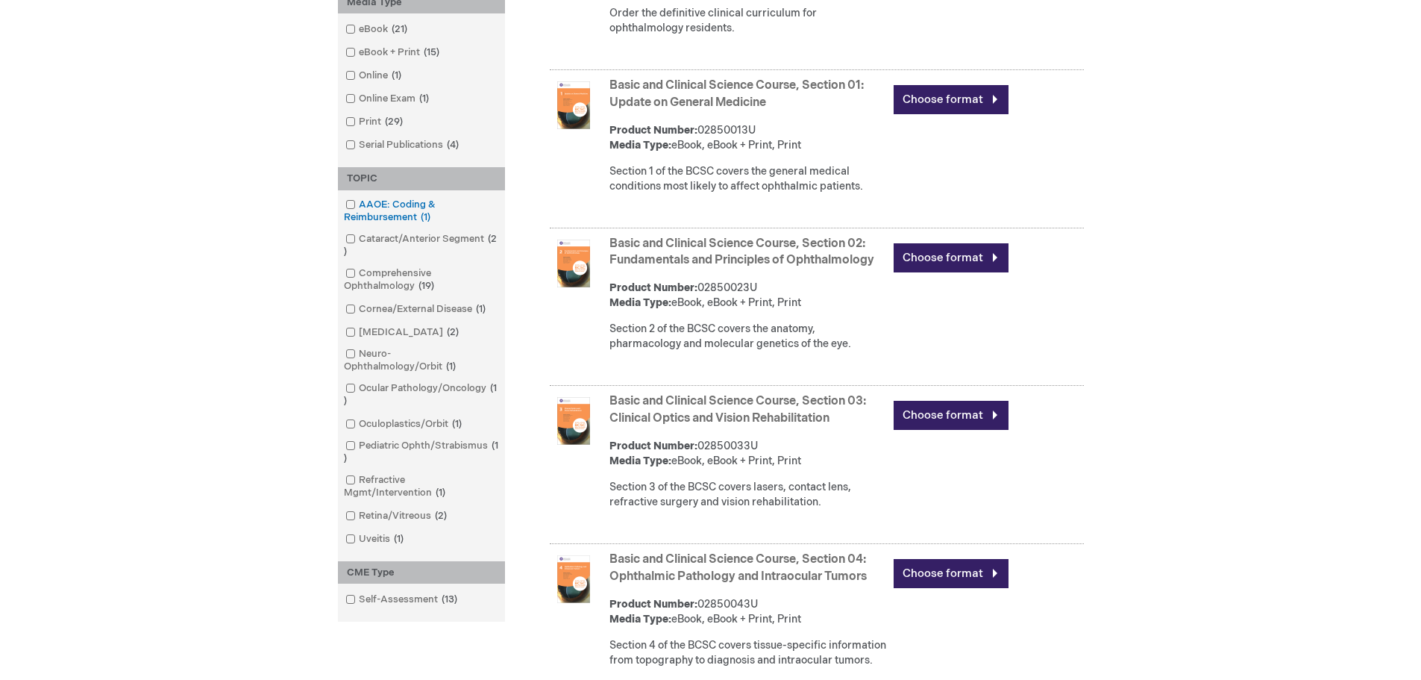
click at [359, 207] on span at bounding box center [359, 204] width 0 height 12
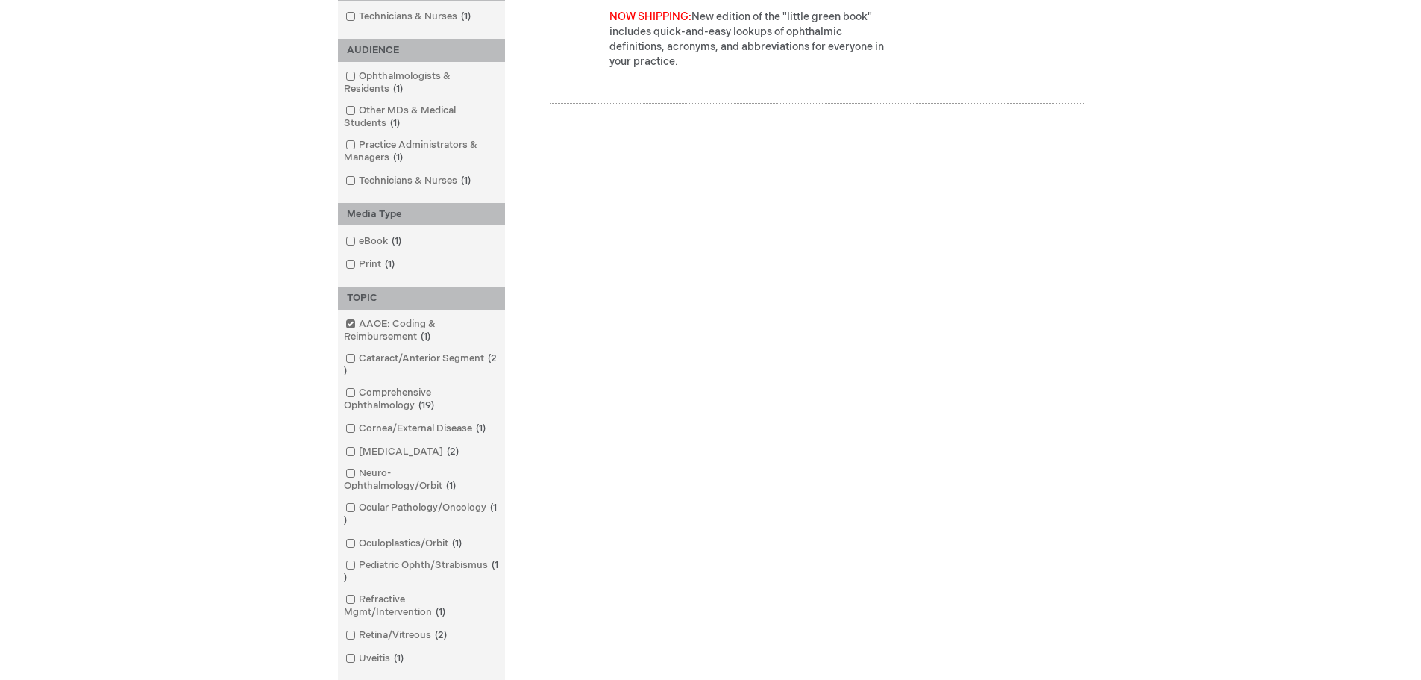
scroll to position [149, 0]
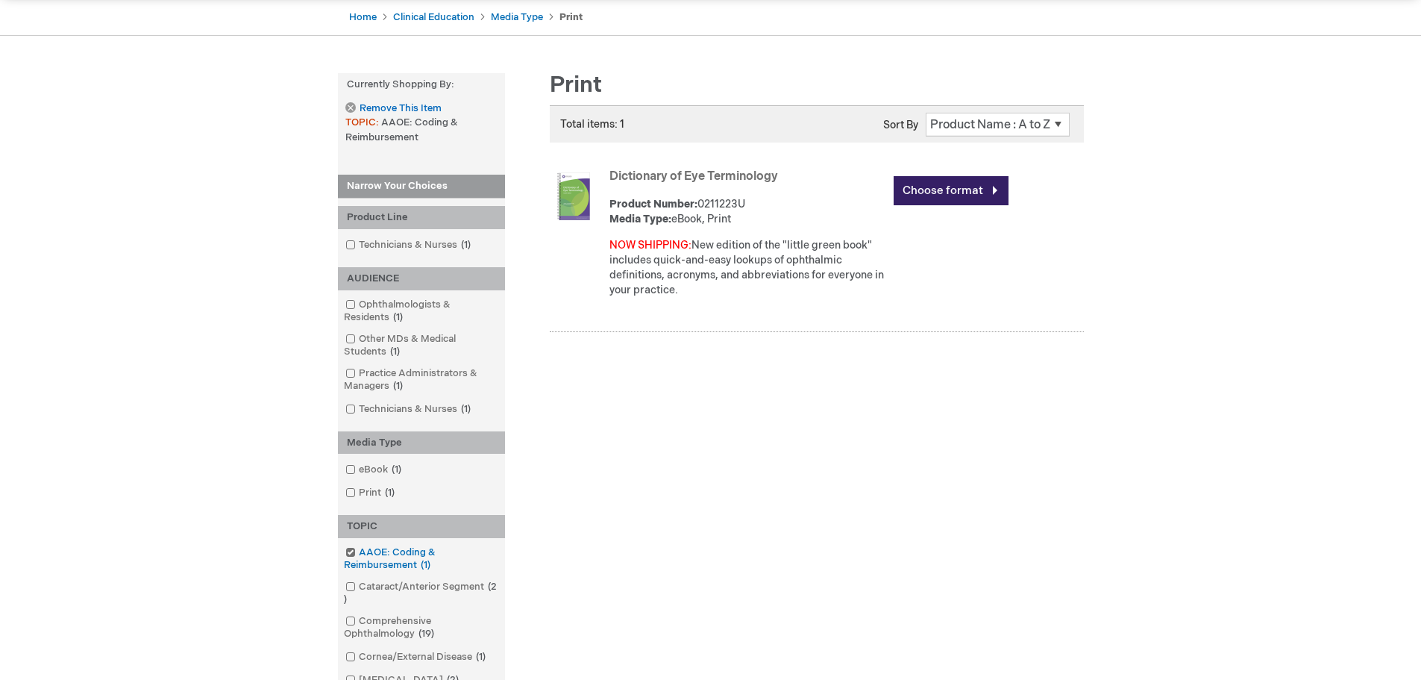
click at [359, 551] on span at bounding box center [359, 552] width 0 height 12
click at [0, 0] on div at bounding box center [0, 0] width 0 height 0
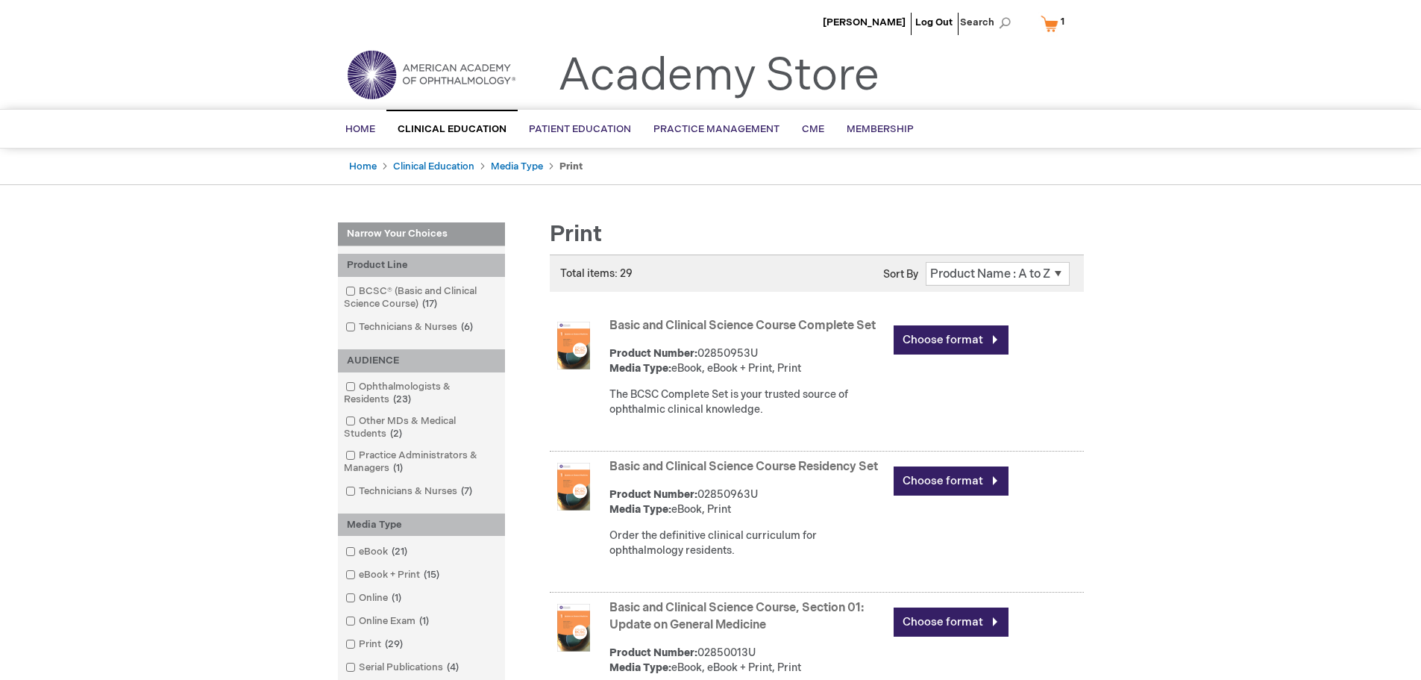
drag, startPoint x: 233, startPoint y: 538, endPoint x: 112, endPoint y: 270, distance: 293.8
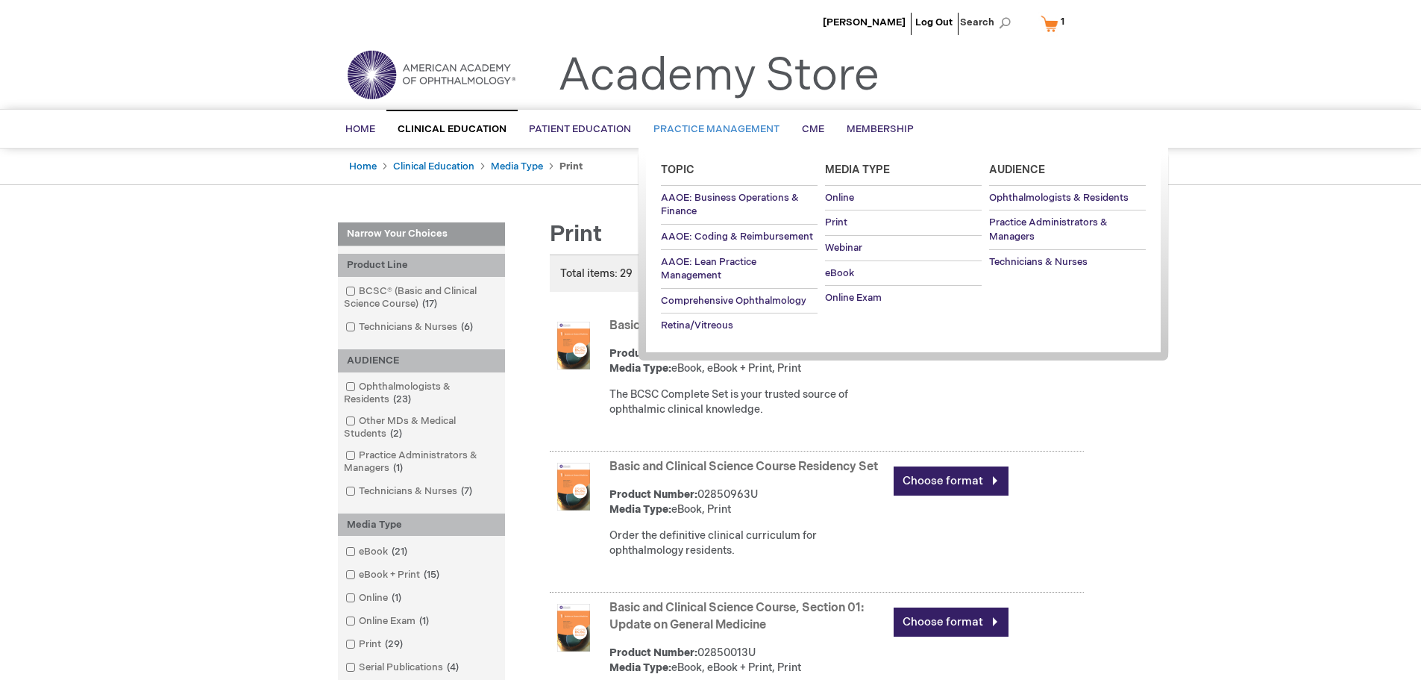
click at [728, 125] on span "Practice Management" at bounding box center [716, 129] width 126 height 12
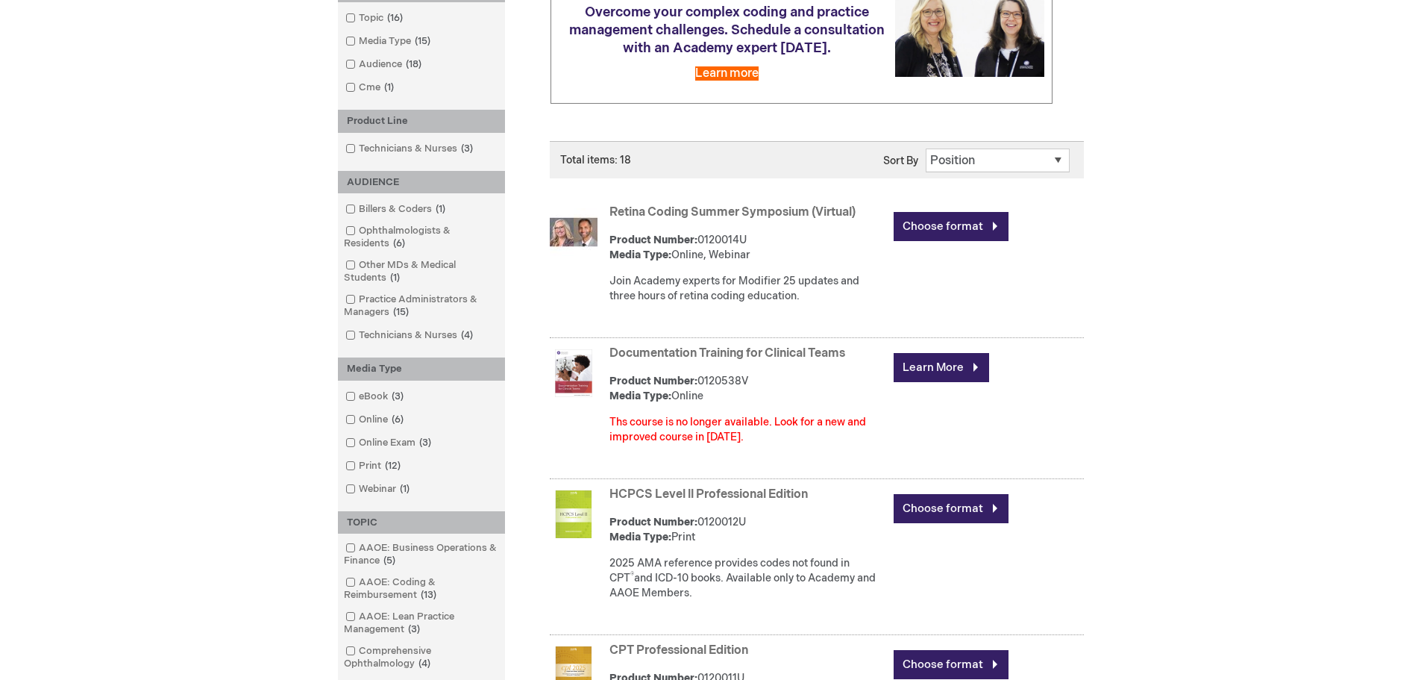
scroll to position [298, 0]
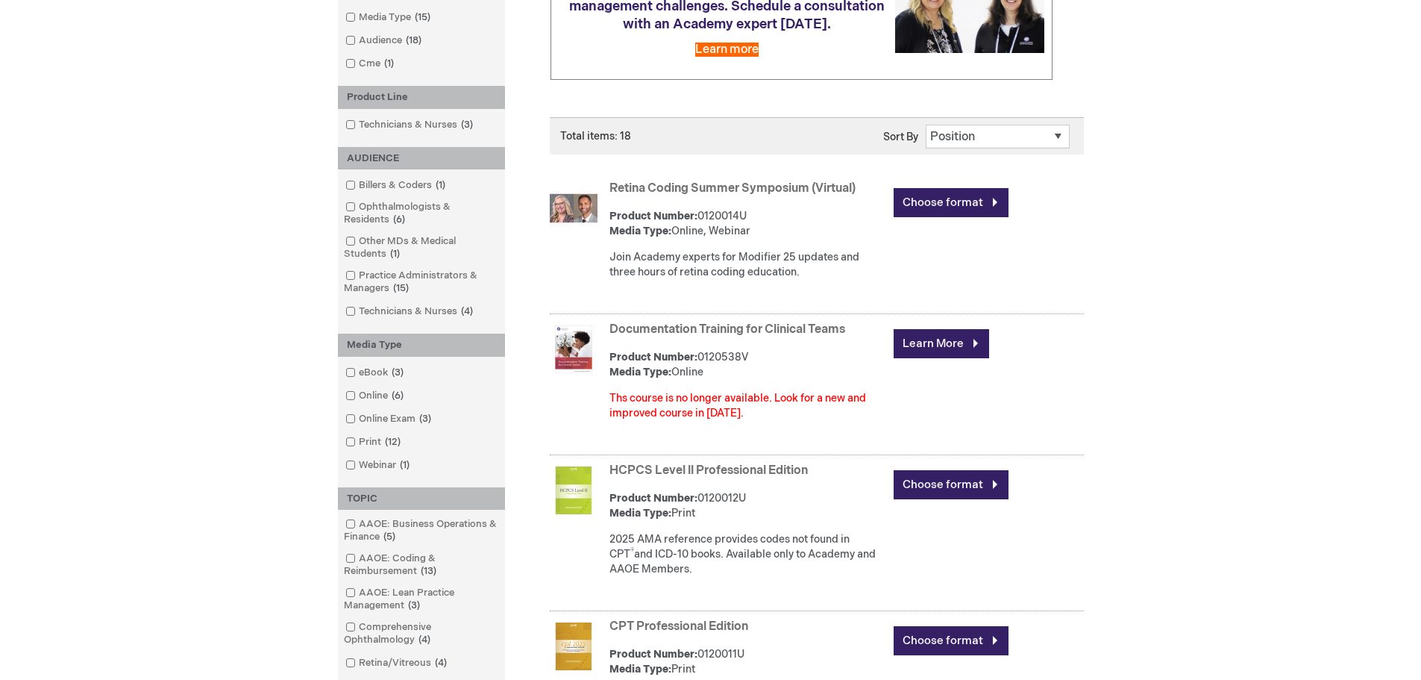
click at [726, 333] on link "Documentation Training for Clinical Teams" at bounding box center [727, 329] width 236 height 14
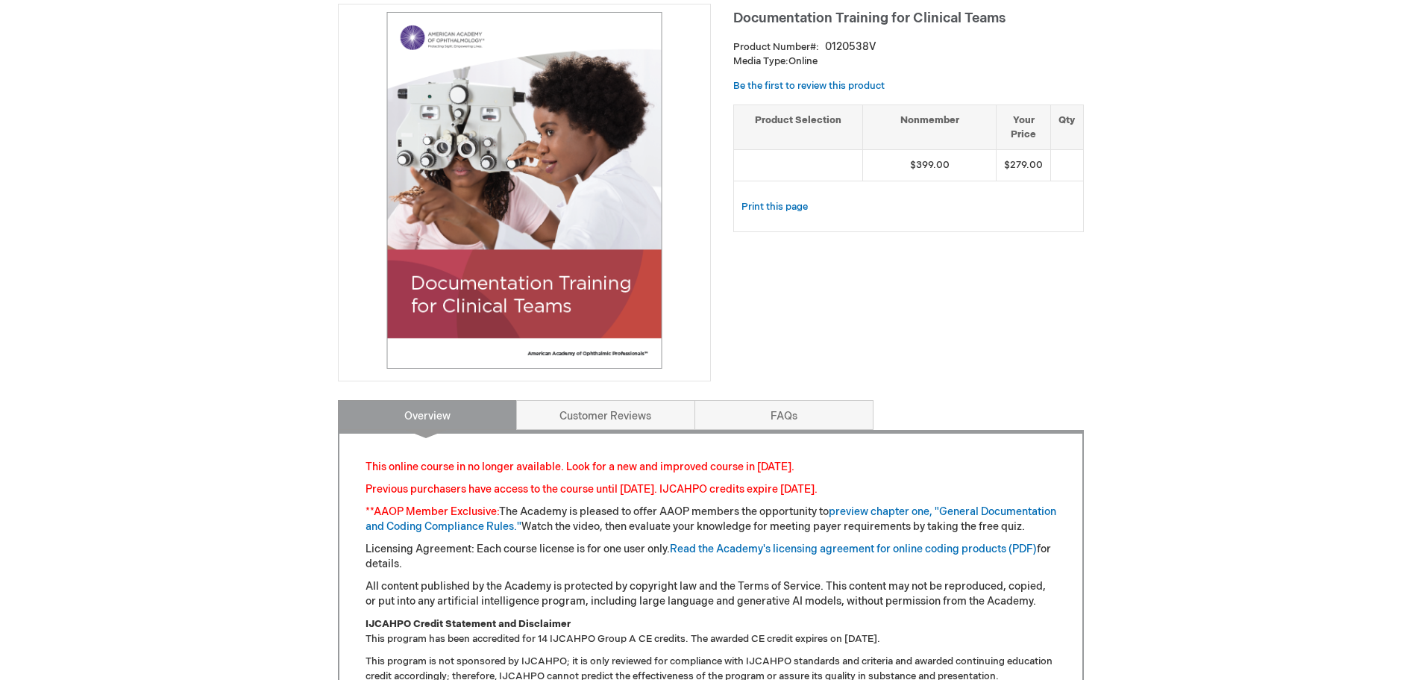
scroll to position [373, 0]
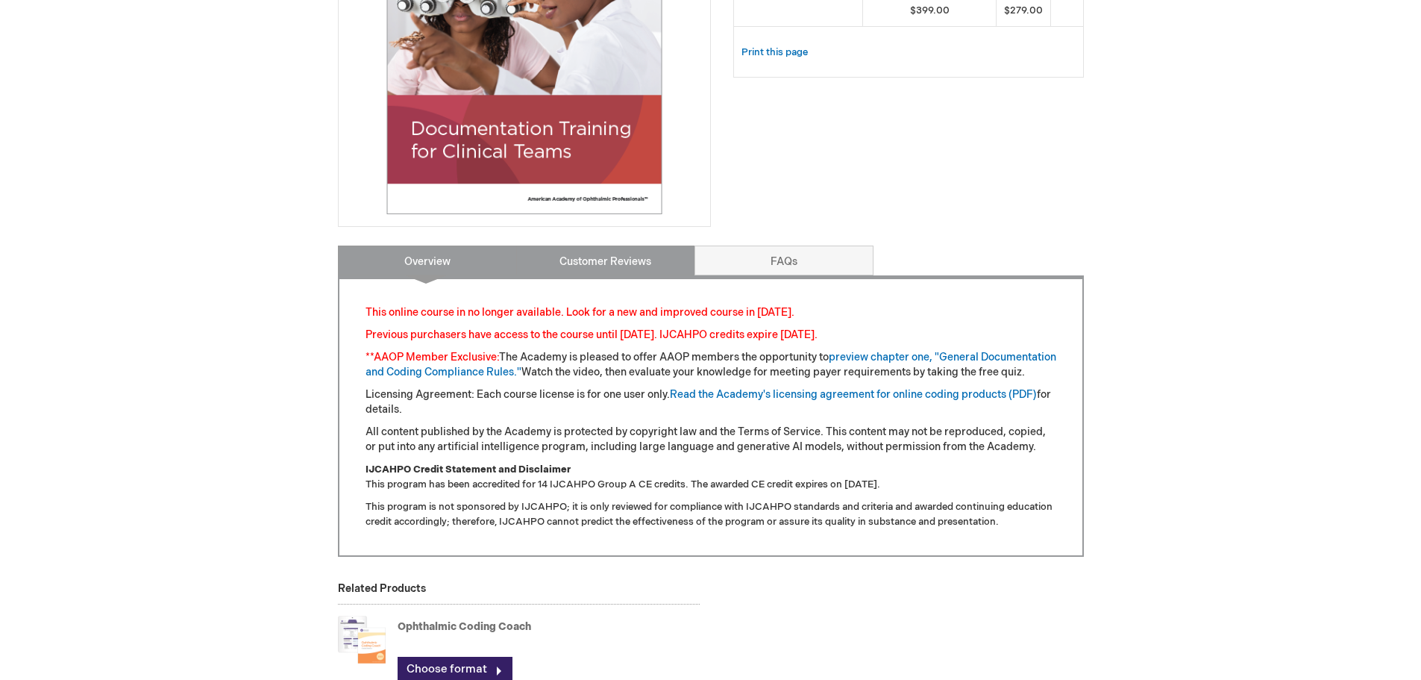
click at [569, 253] on link "Customer Reviews" at bounding box center [605, 260] width 179 height 30
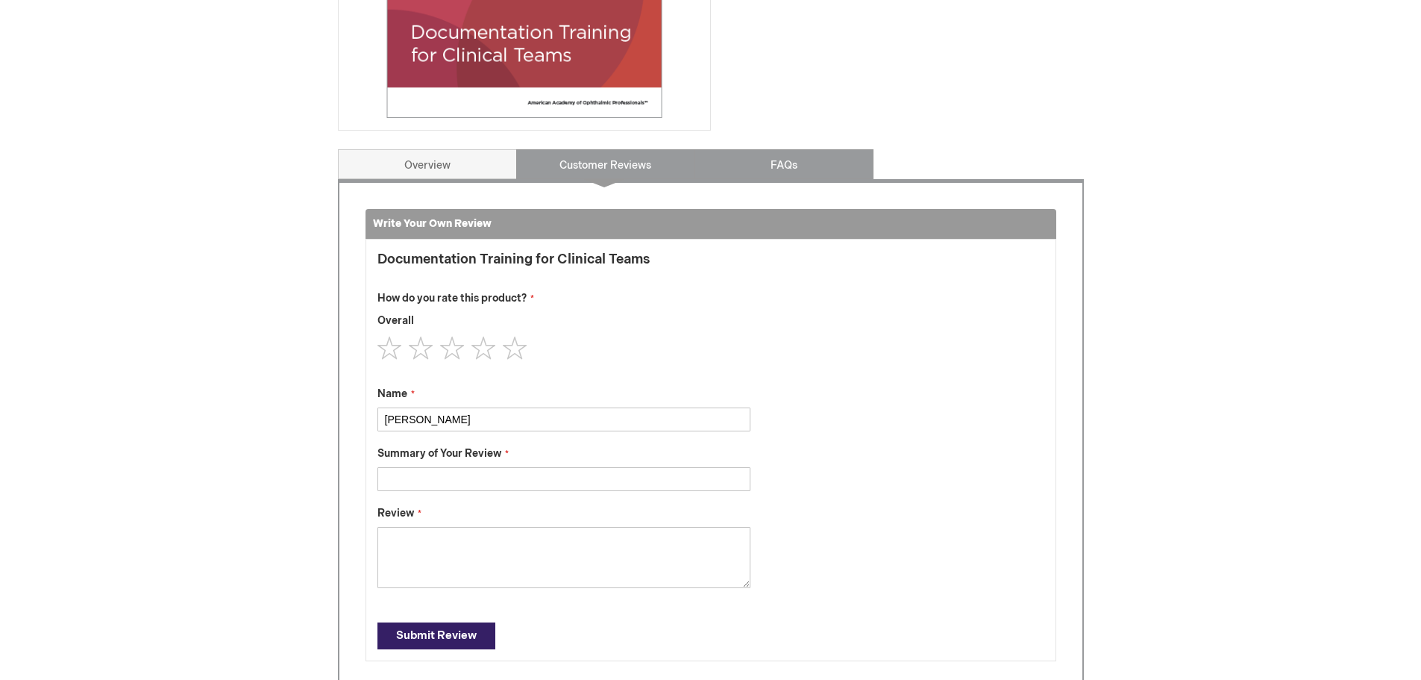
click at [758, 160] on link "FAQs" at bounding box center [783, 164] width 179 height 30
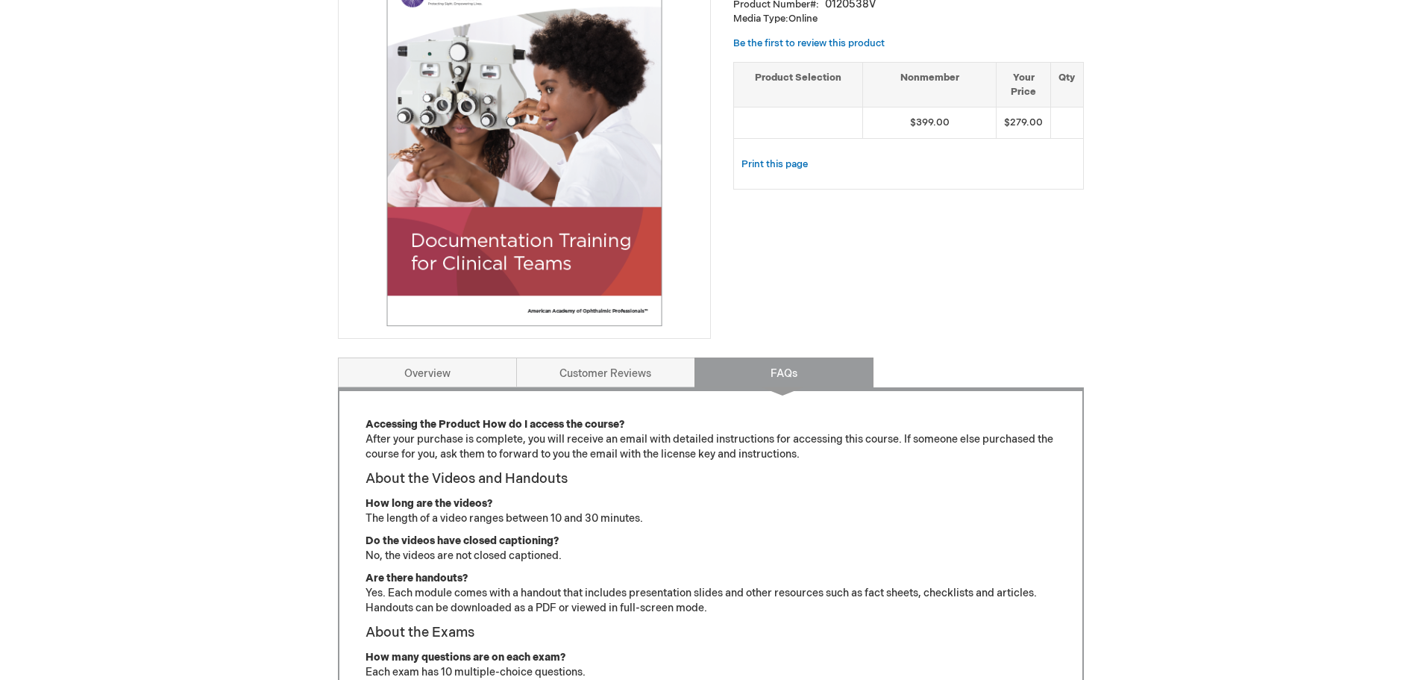
scroll to position [245, 0]
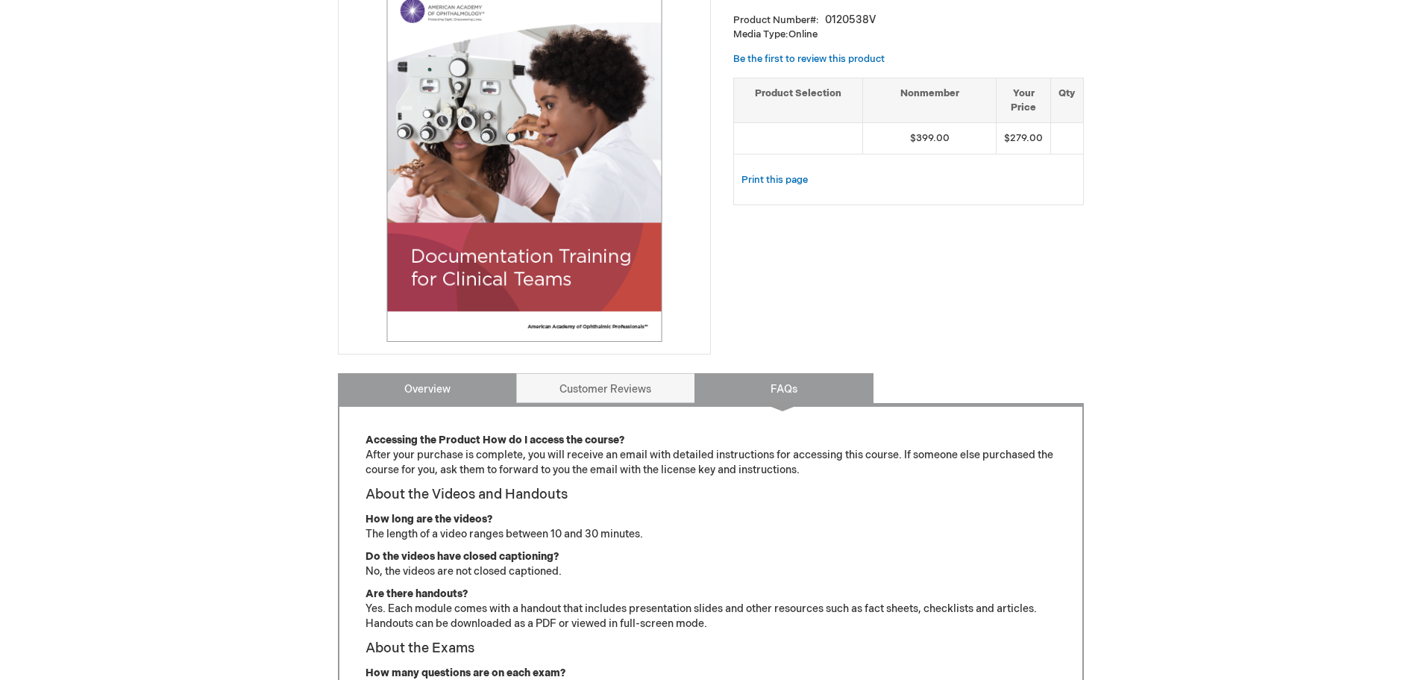
click at [408, 395] on link "Overview" at bounding box center [427, 388] width 179 height 30
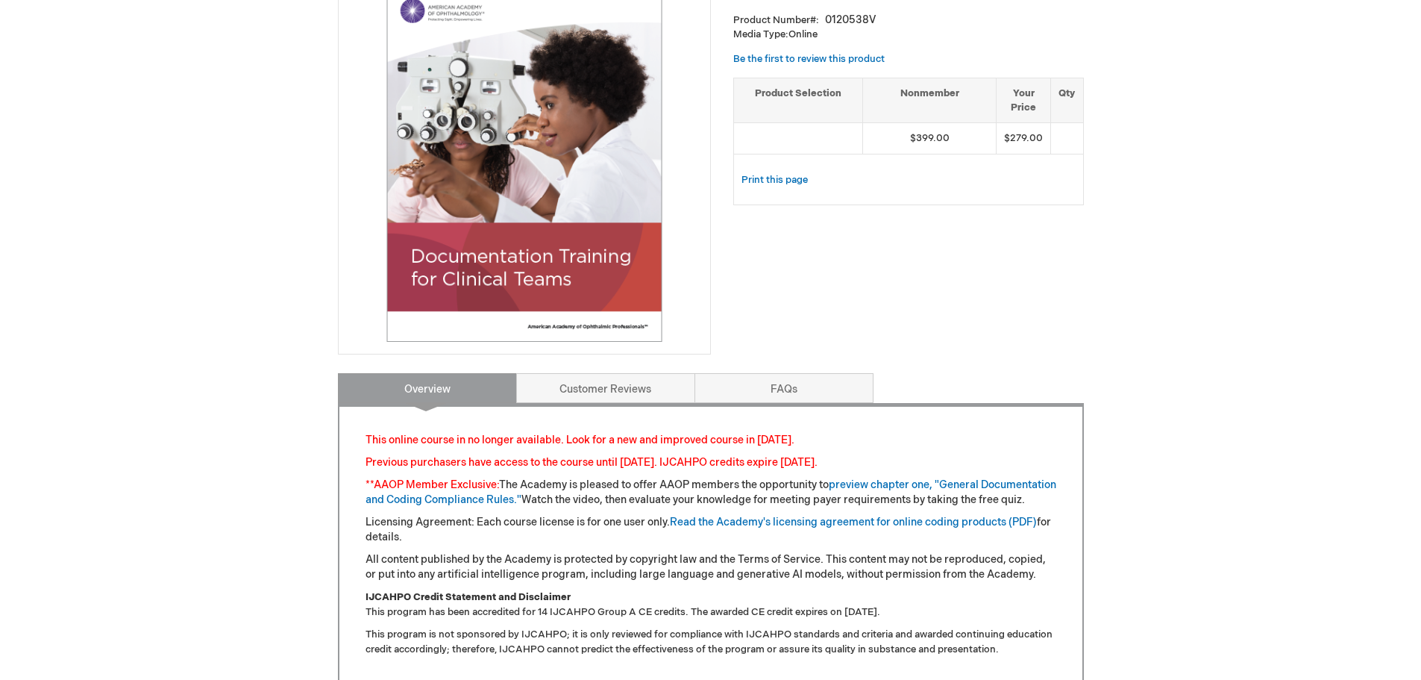
scroll to position [0, 0]
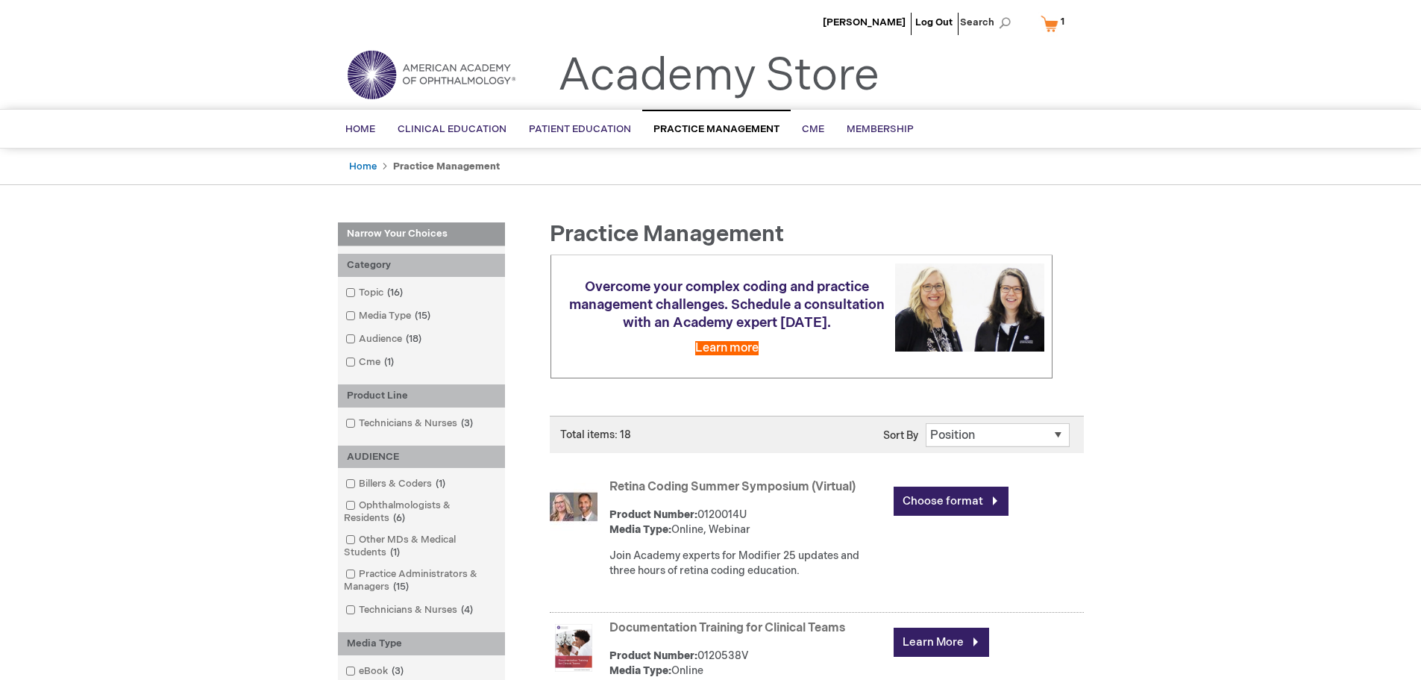
click at [1050, 27] on link "My Cart 1 1 items" at bounding box center [1056, 23] width 37 height 26
